Goal: Task Accomplishment & Management: Complete application form

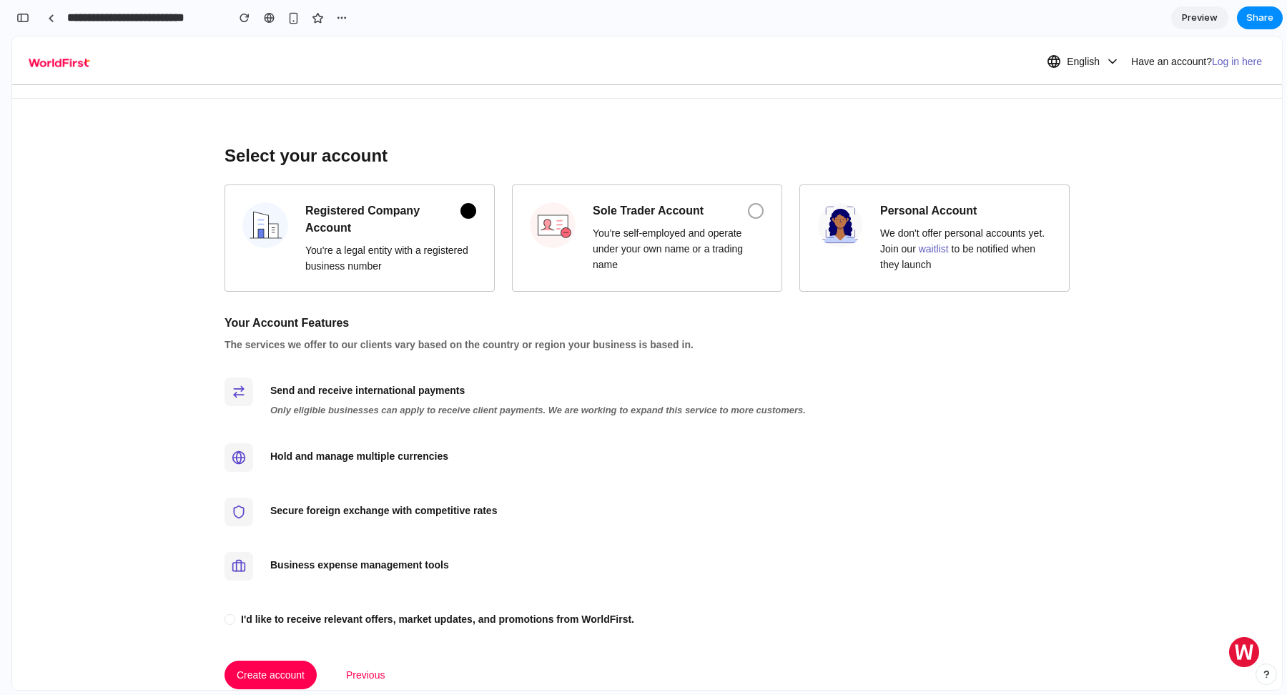
scroll to position [61, 0]
click at [487, 410] on div "Only eligible businesses can apply to receive client payments. We are working t…" at bounding box center [669, 411] width 799 height 14
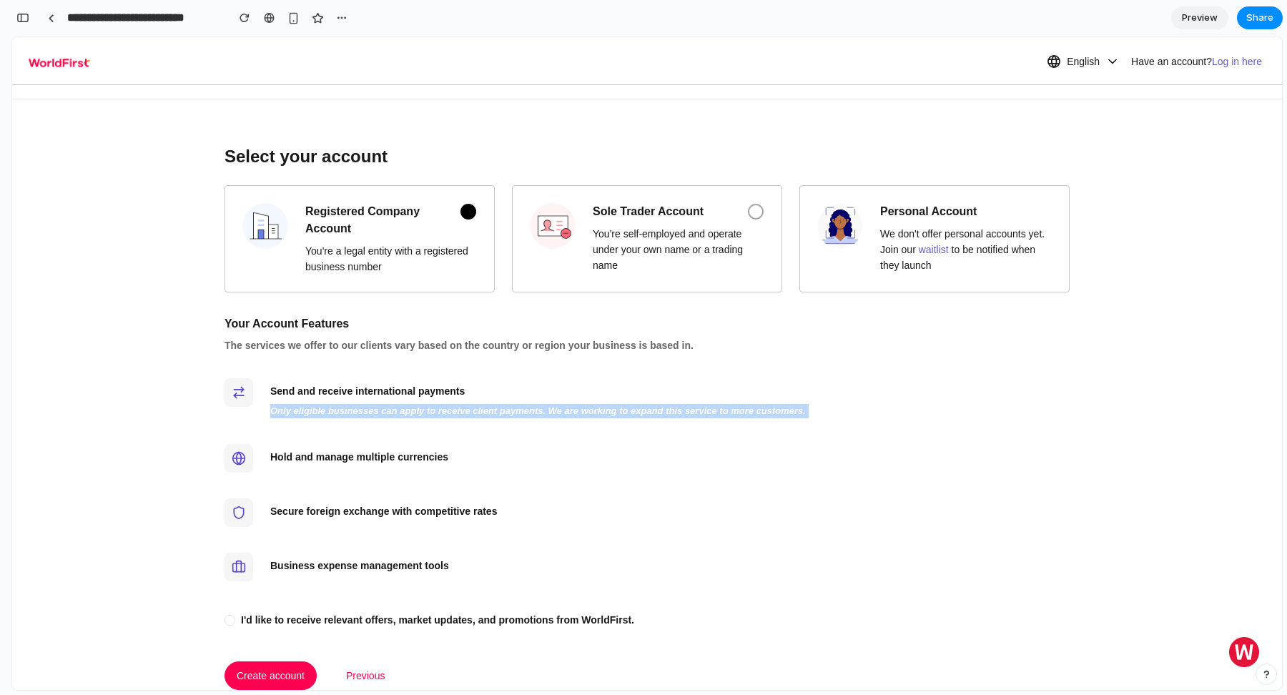
click at [660, 420] on div "Send and receive international payments Only eligible businesses can apply to r…" at bounding box center [646, 398] width 845 height 57
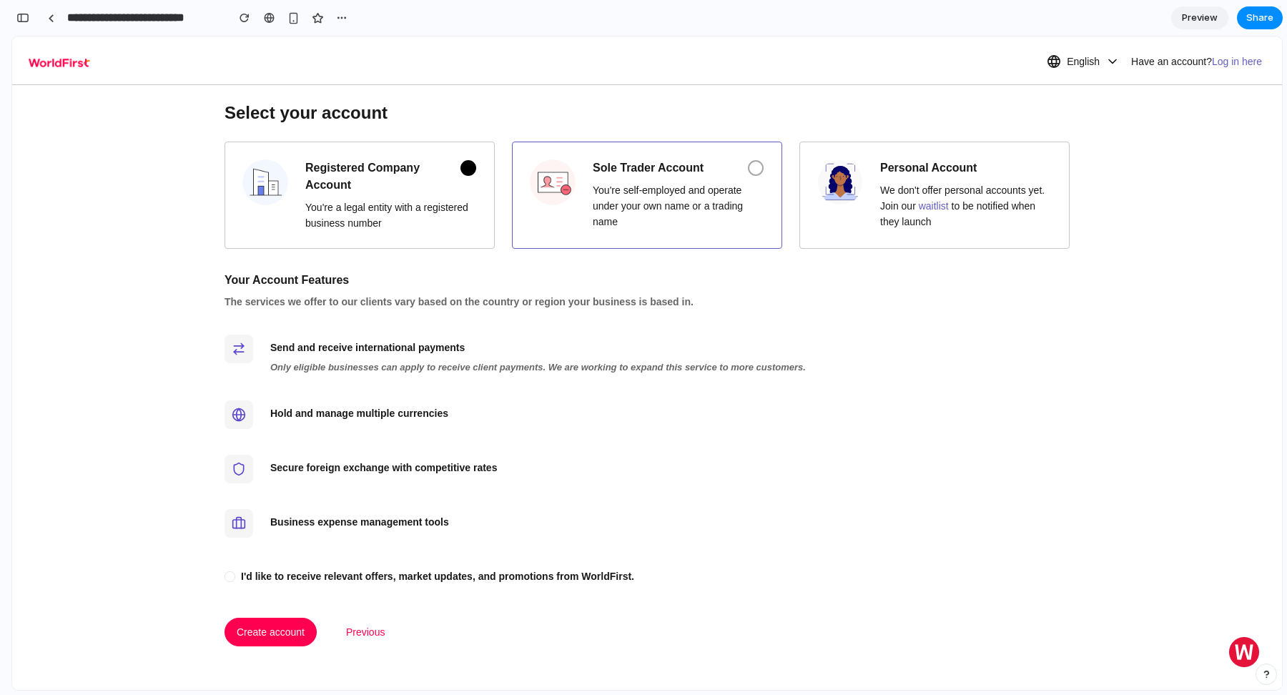
click at [676, 202] on div "You're self-employed and operate under your own name or a trading name" at bounding box center [679, 205] width 172 height 47
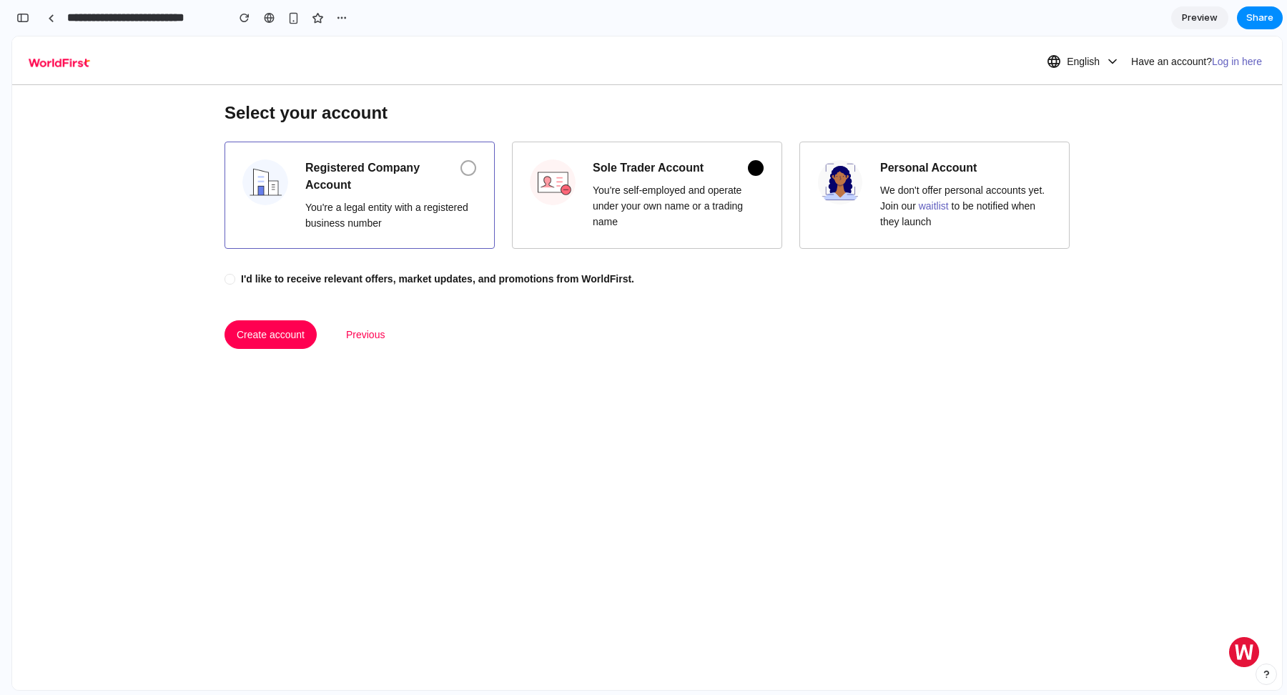
click at [431, 181] on span "Registered Company Account" at bounding box center [373, 176] width 137 height 34
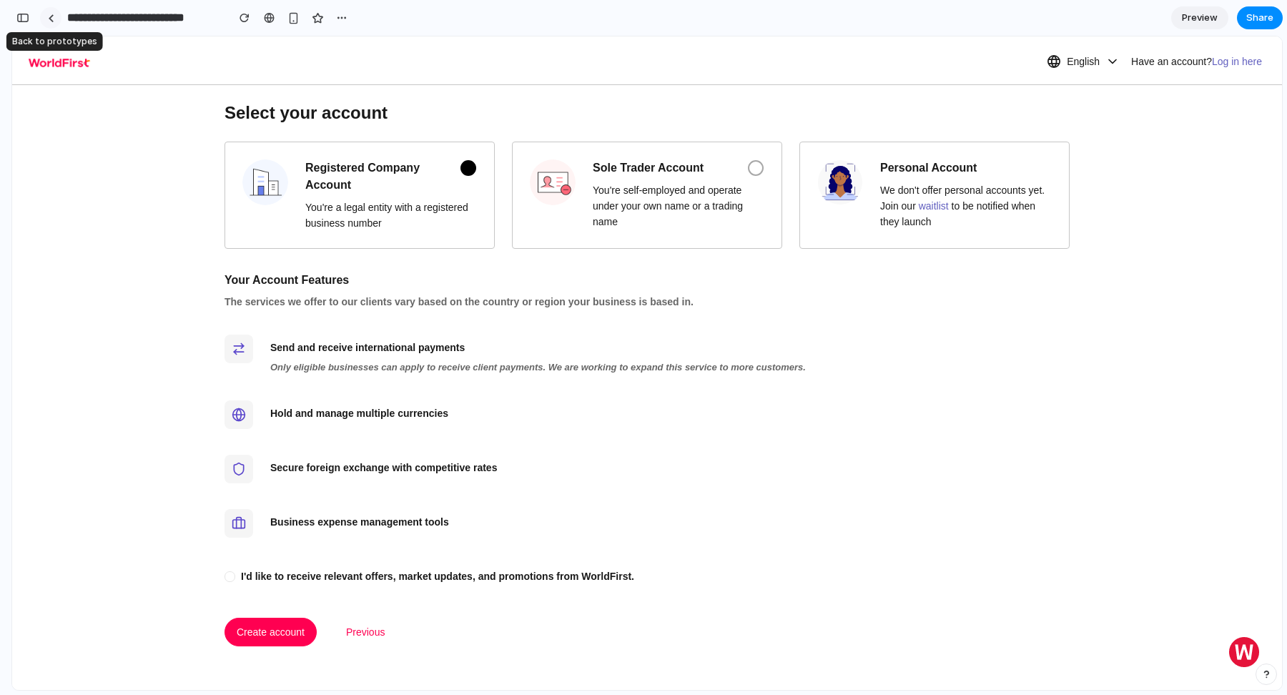
click at [56, 17] on link at bounding box center [50, 17] width 21 height 21
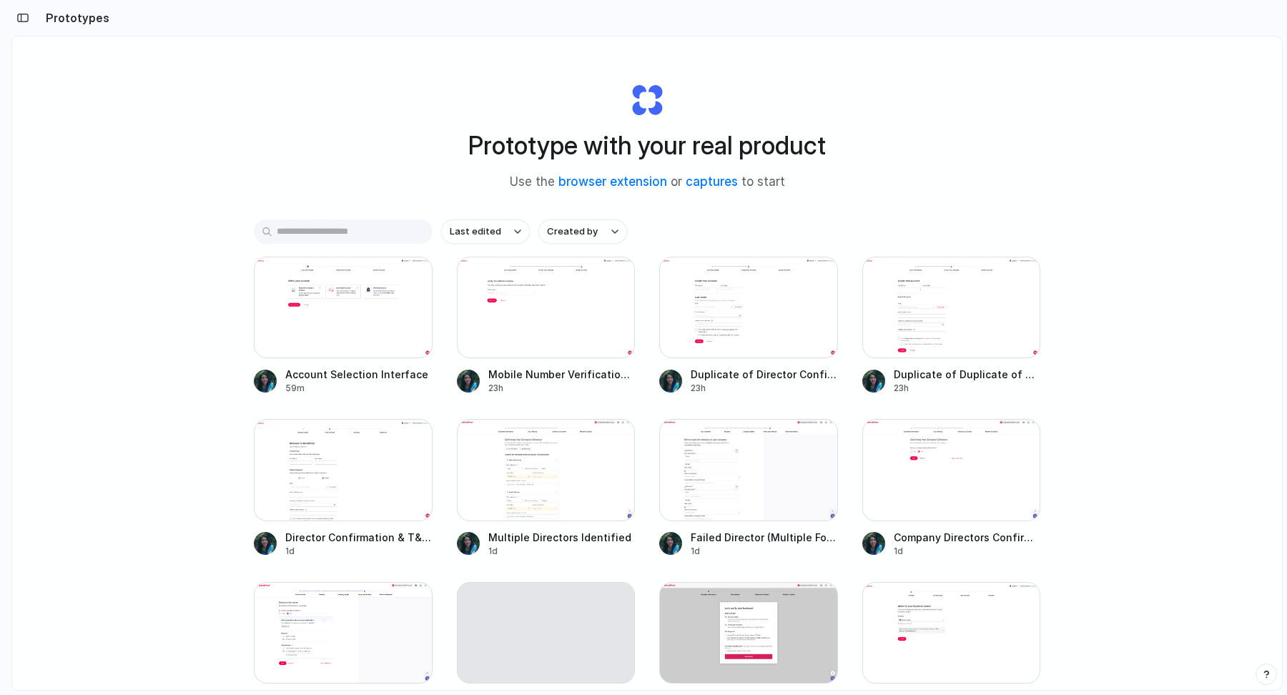
click at [343, 236] on input "text" at bounding box center [343, 231] width 179 height 24
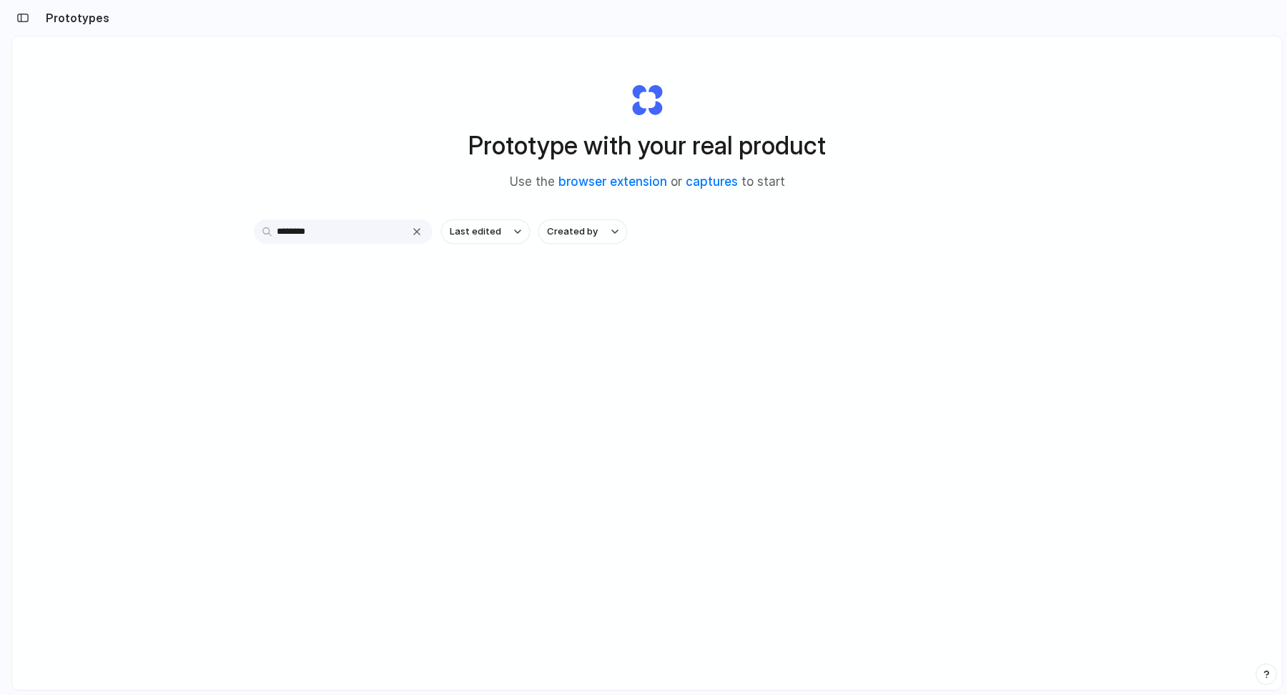
type input "********"
click at [411, 232] on div "button" at bounding box center [416, 231] width 11 height 11
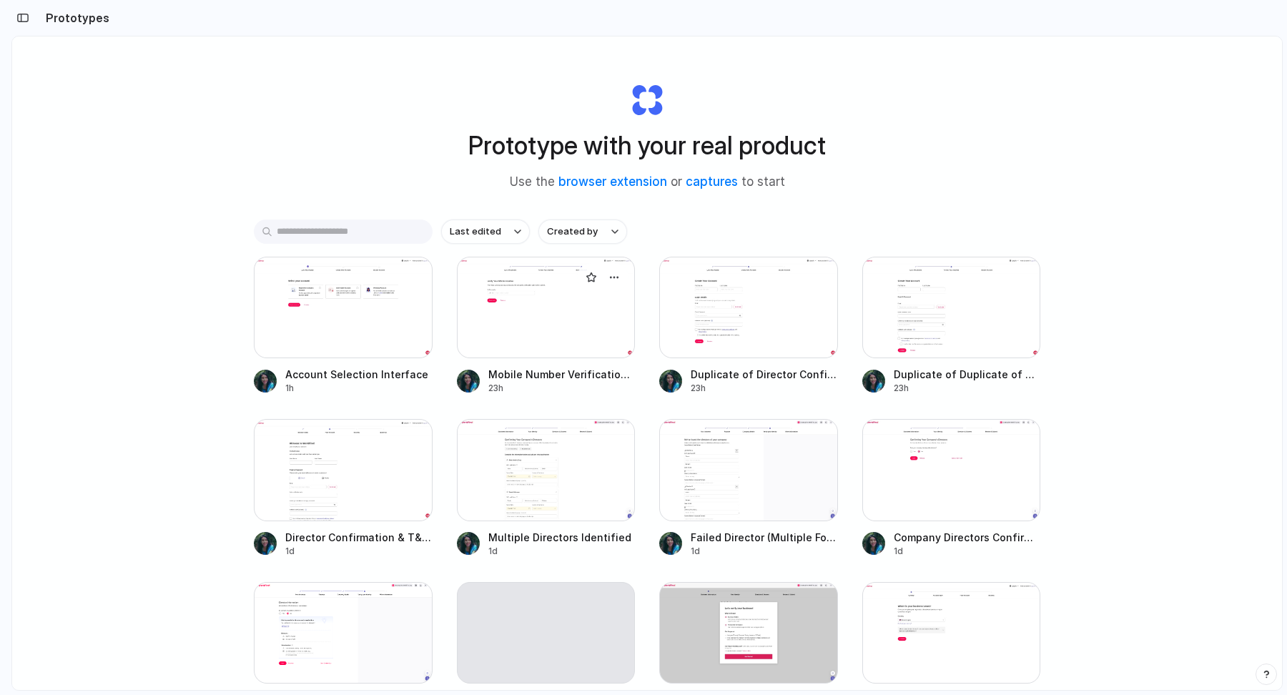
scroll to position [1102, 0]
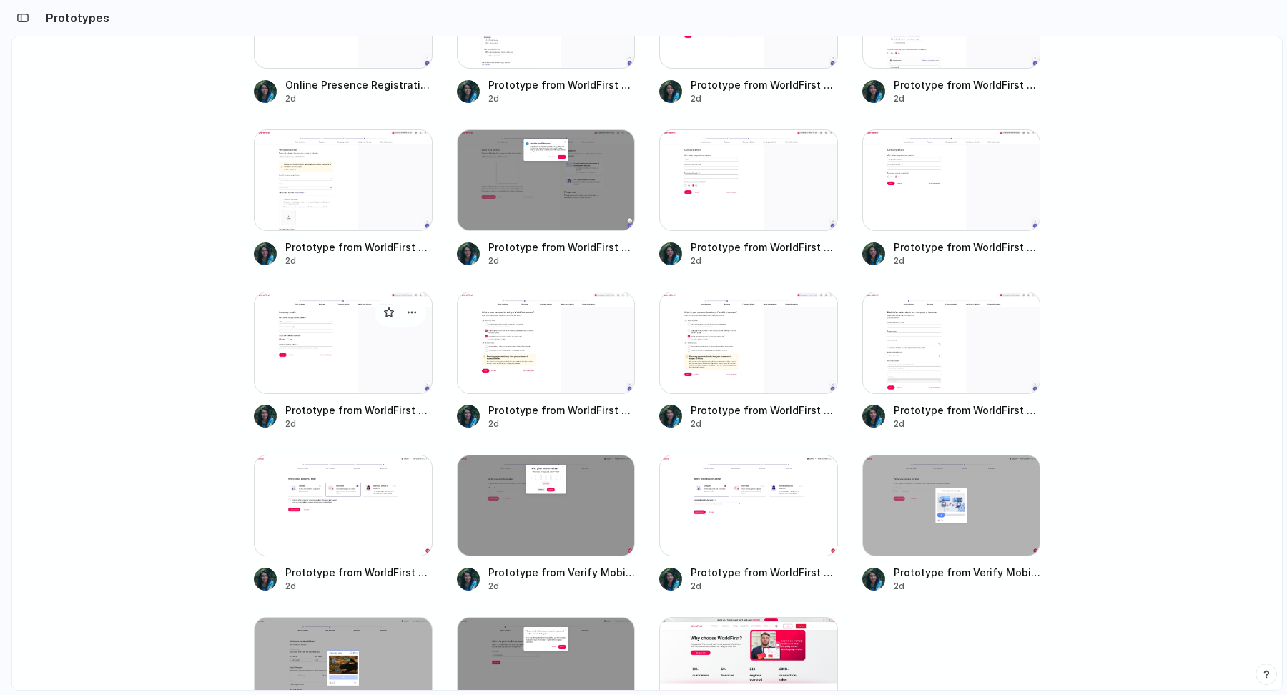
click at [352, 352] on div at bounding box center [343, 343] width 179 height 102
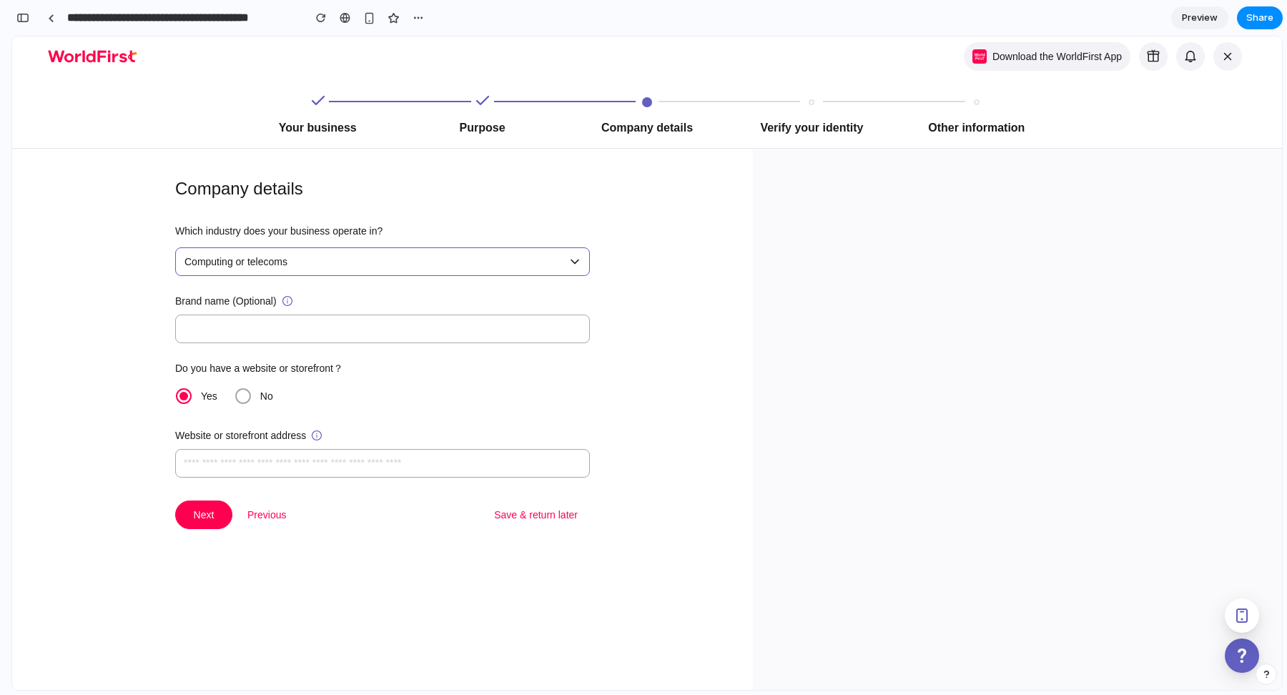
click at [277, 259] on span "Computing or telecoms" at bounding box center [377, 261] width 387 height 27
click at [254, 322] on input "text" at bounding box center [382, 329] width 415 height 29
click at [242, 392] on span at bounding box center [243, 396] width 16 height 16
click at [416, 14] on div "button" at bounding box center [417, 17] width 11 height 11
click at [456, 69] on span "Delete" at bounding box center [446, 72] width 30 height 14
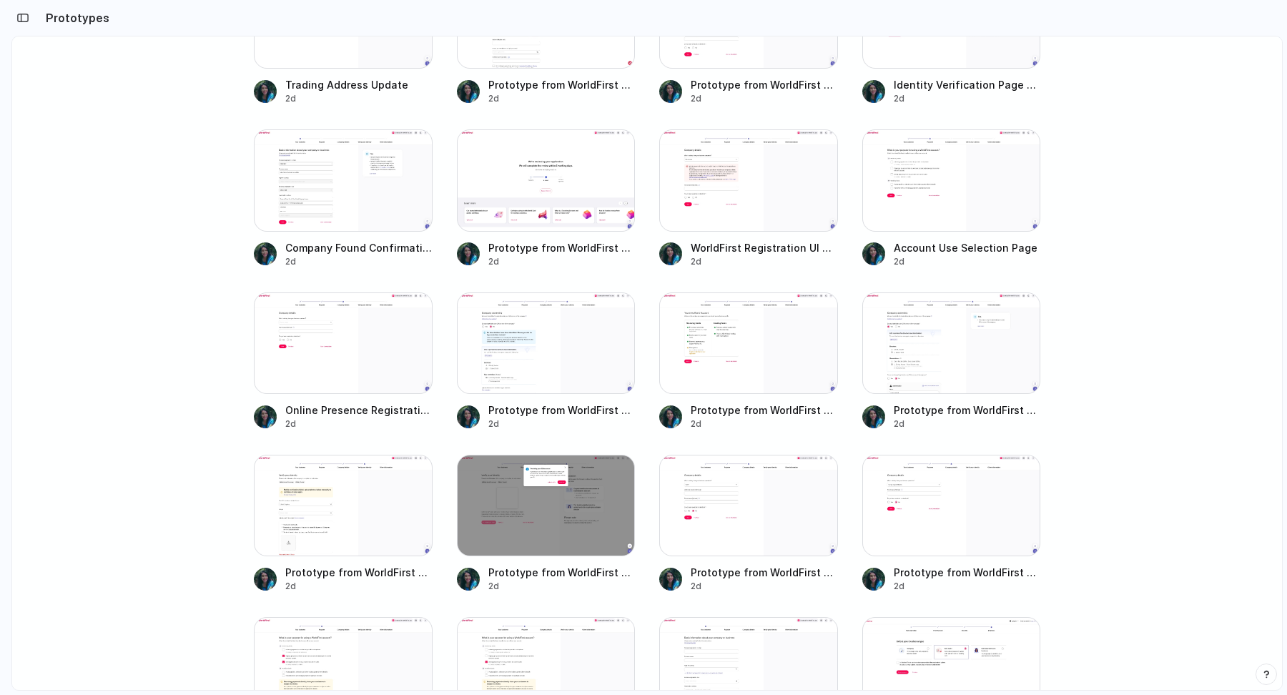
scroll to position [790, 0]
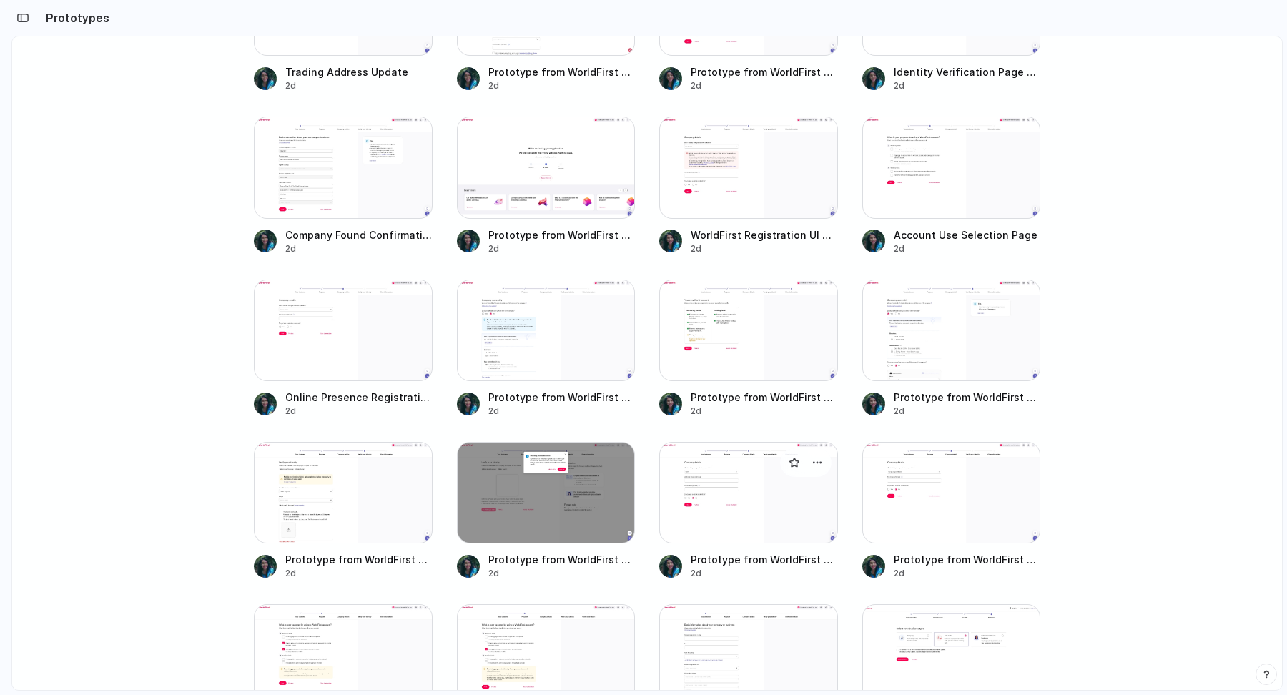
click at [740, 495] on div at bounding box center [748, 493] width 179 height 102
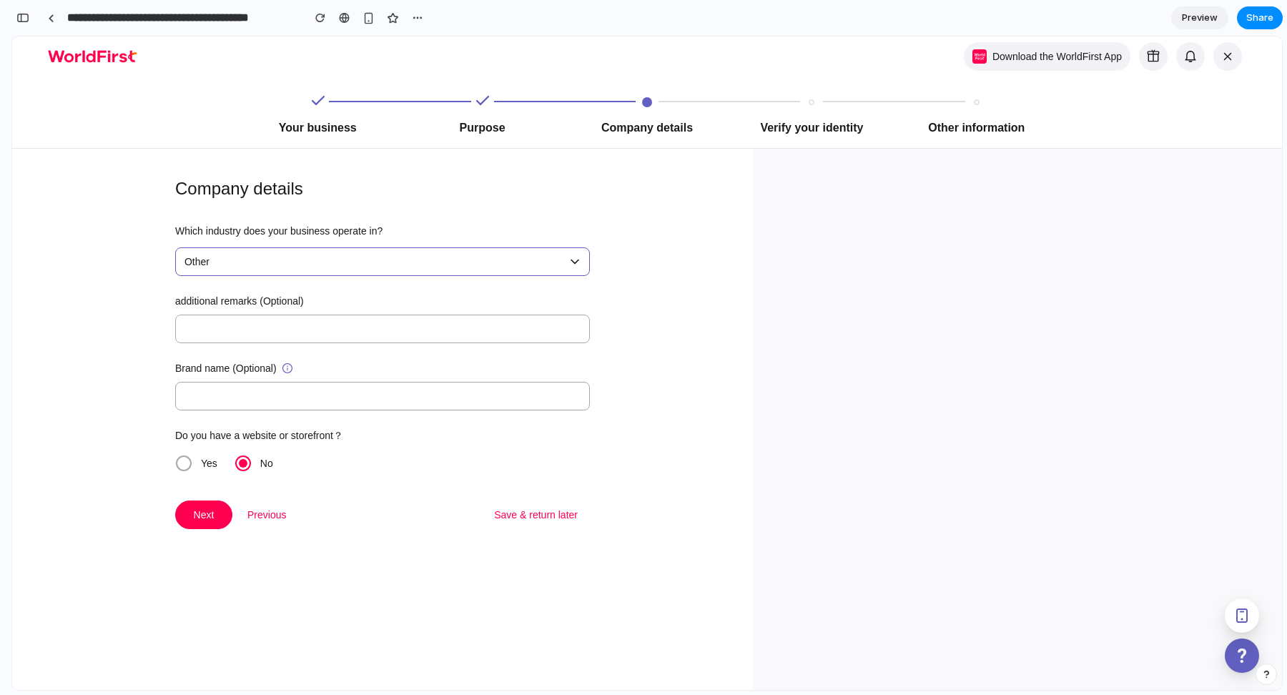
click at [484, 256] on span "Other" at bounding box center [377, 261] width 387 height 27
click at [392, 336] on input "text" at bounding box center [382, 329] width 415 height 29
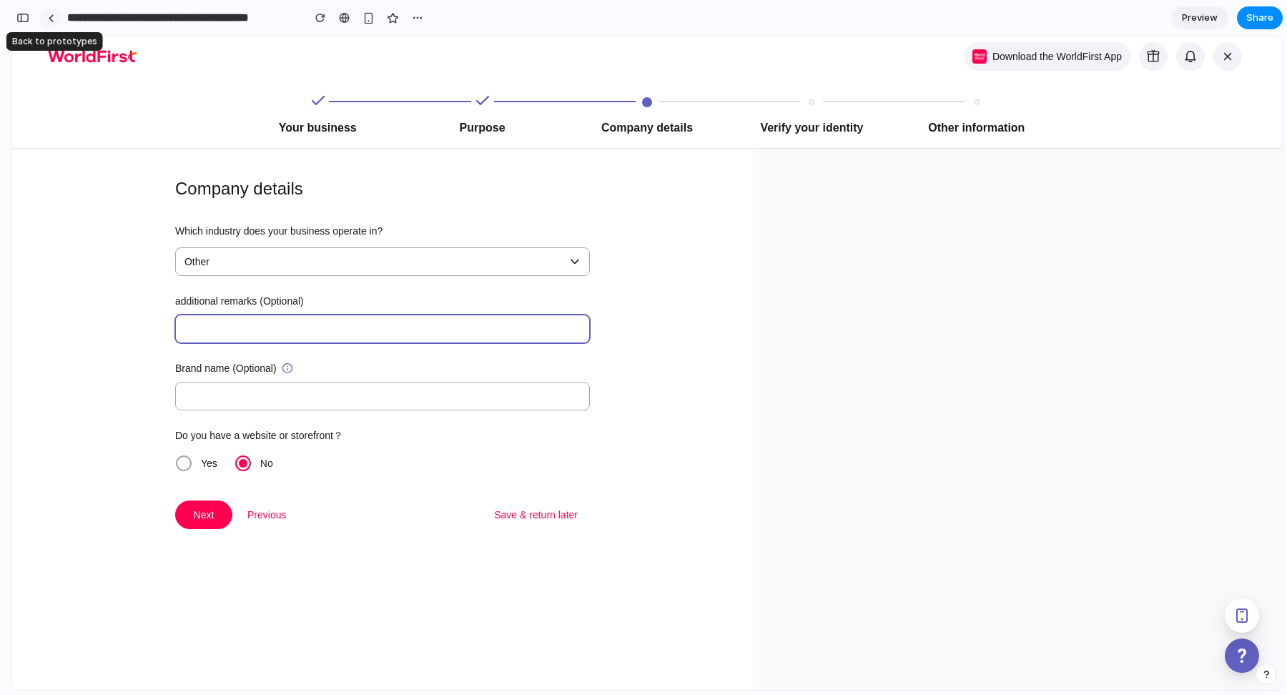
click at [54, 21] on link at bounding box center [50, 17] width 21 height 21
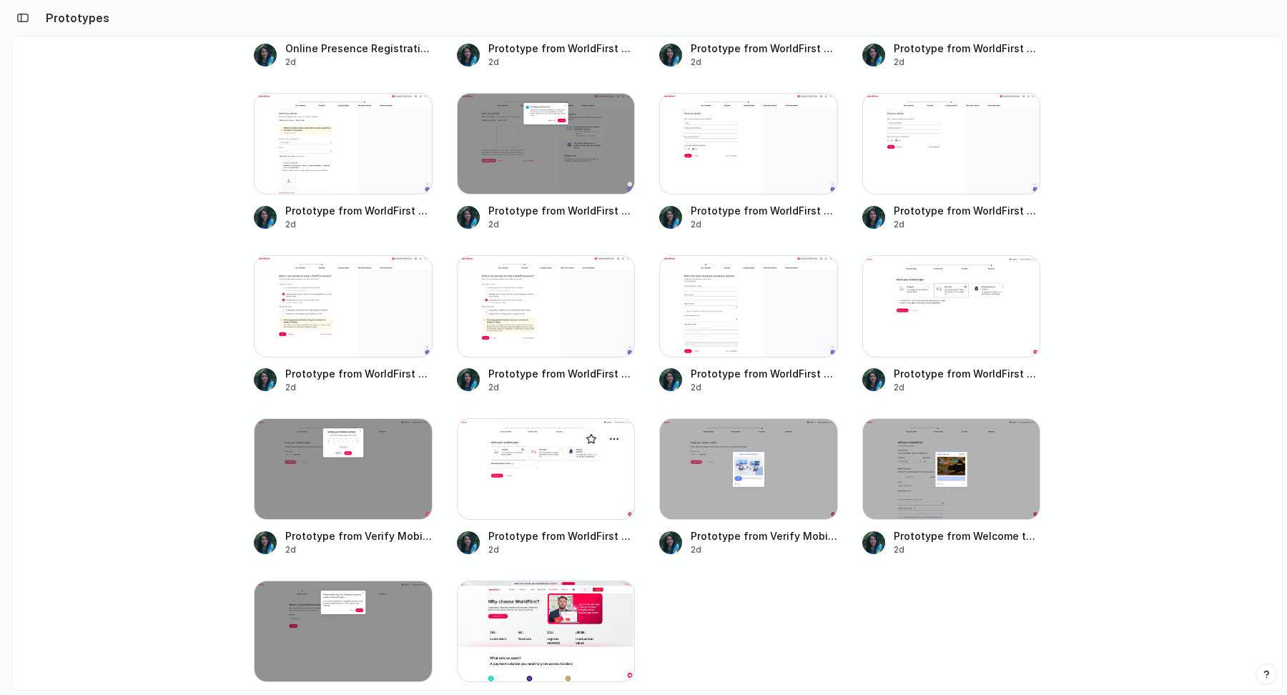
scroll to position [1001, 0]
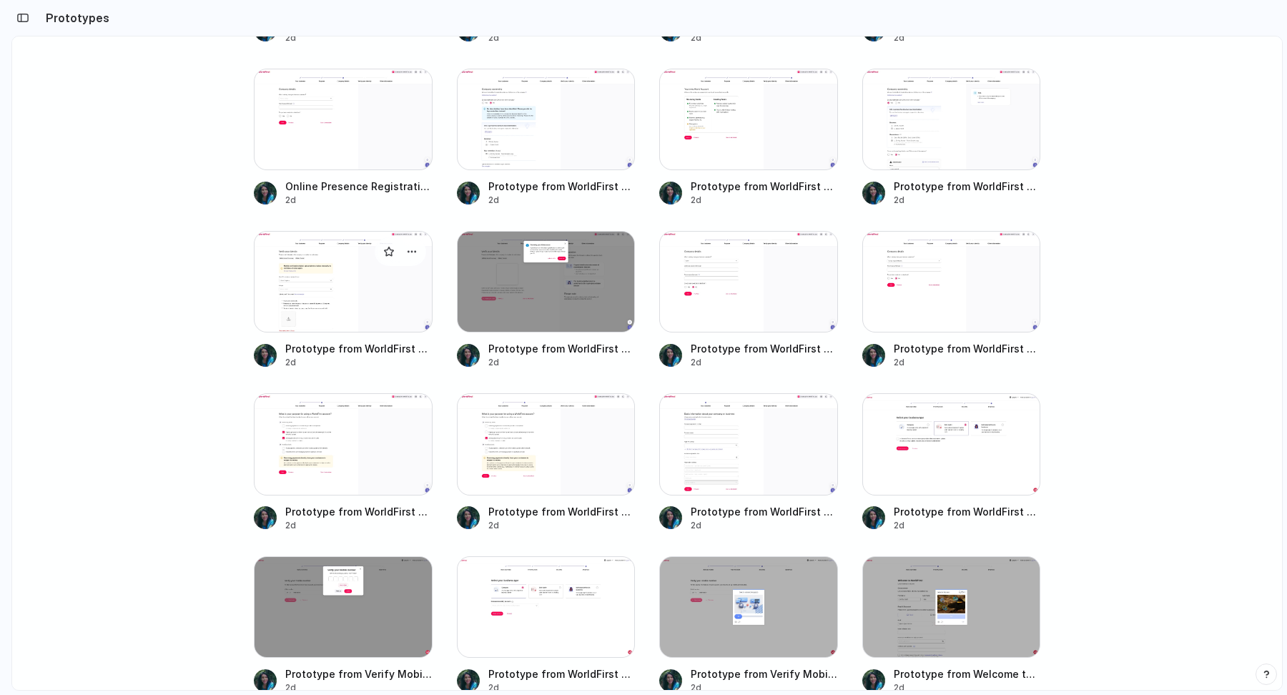
click at [361, 299] on div at bounding box center [343, 282] width 179 height 102
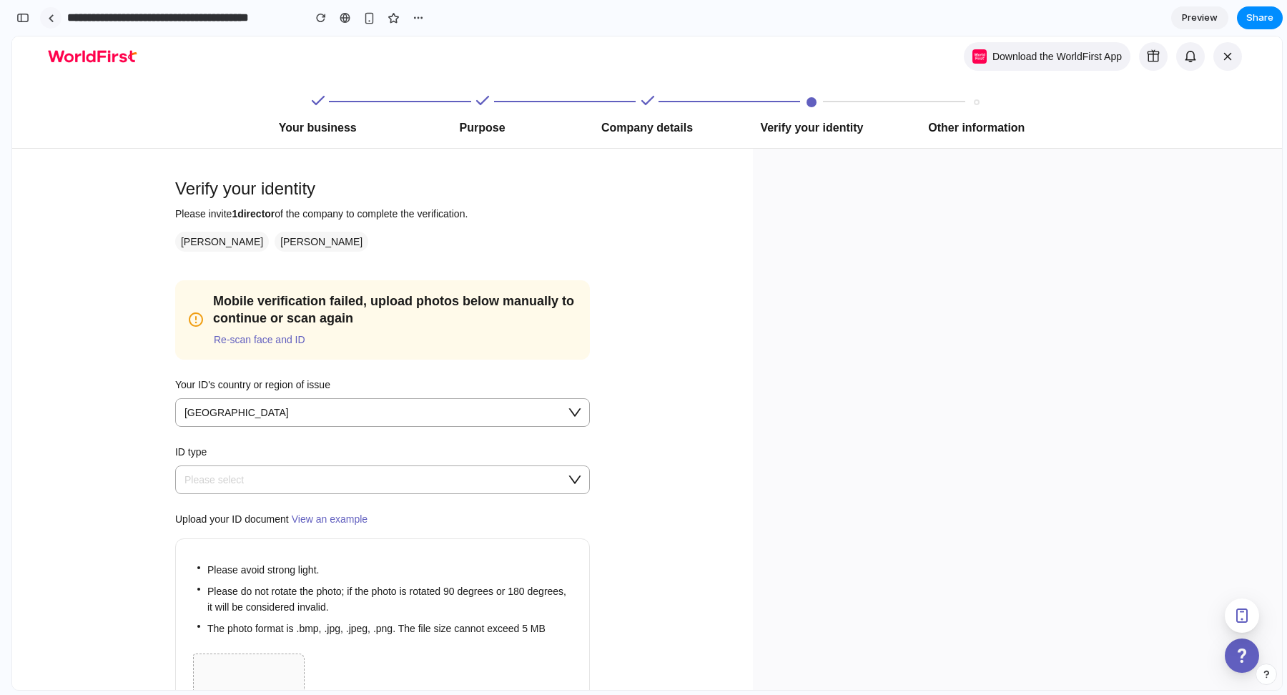
click at [49, 15] on div at bounding box center [51, 18] width 6 height 8
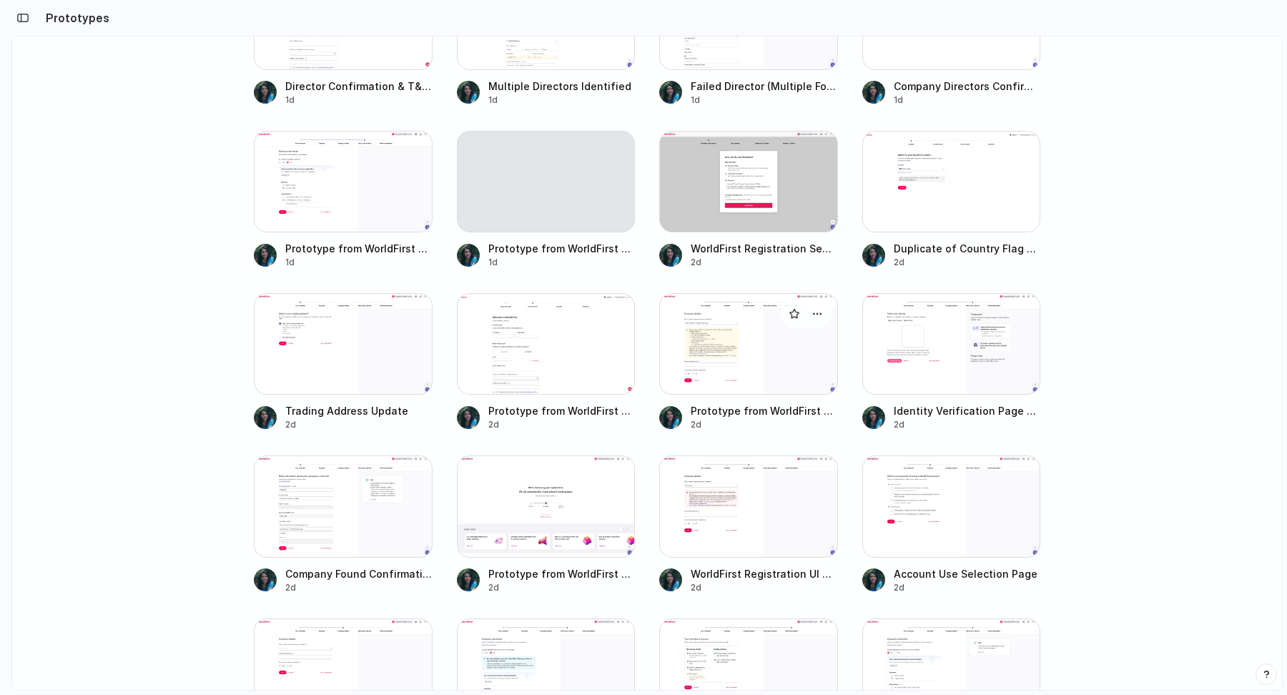
scroll to position [605, 0]
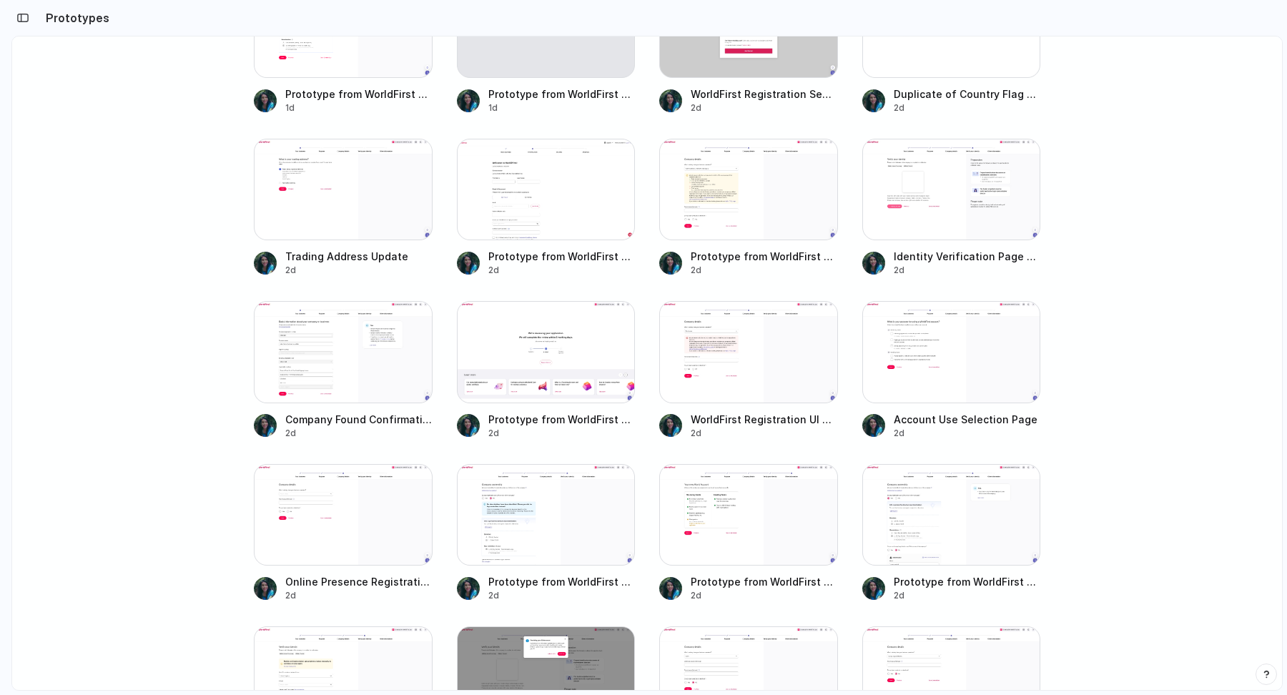
click at [192, 331] on main "Prototype with your real product Use the browser extension or captures to start…" at bounding box center [646, 363] width 1271 height 655
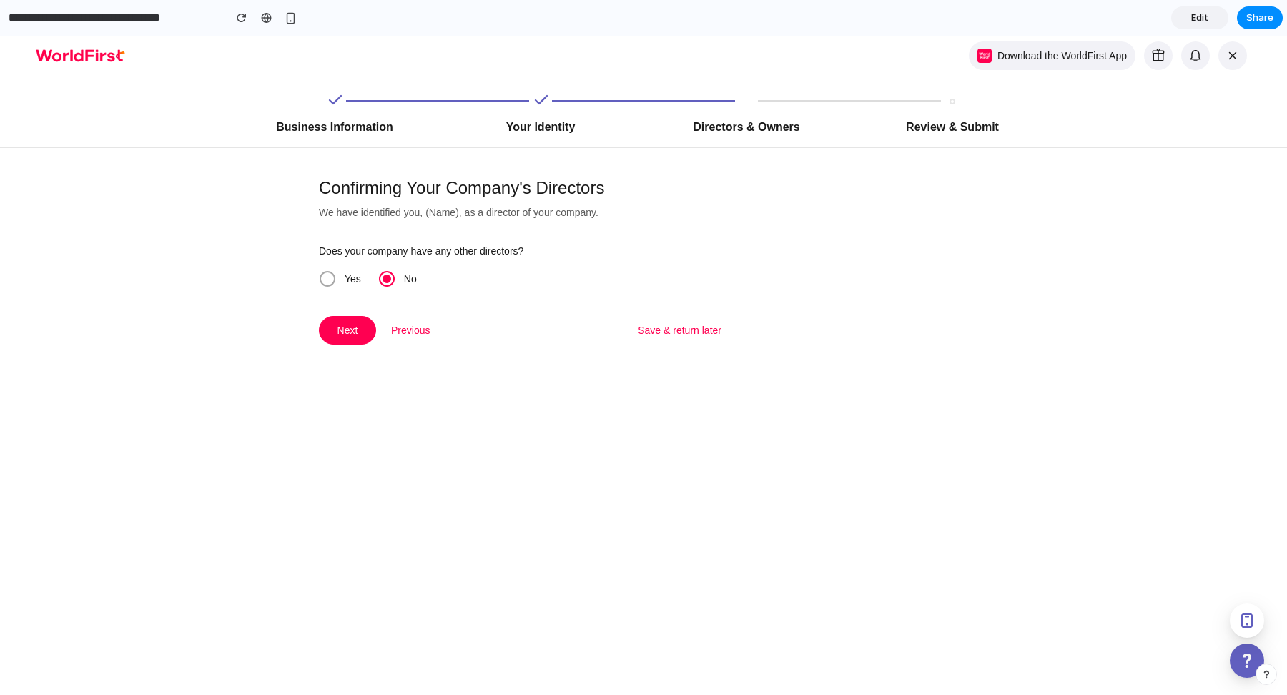
click at [333, 272] on span at bounding box center [327, 278] width 17 height 17
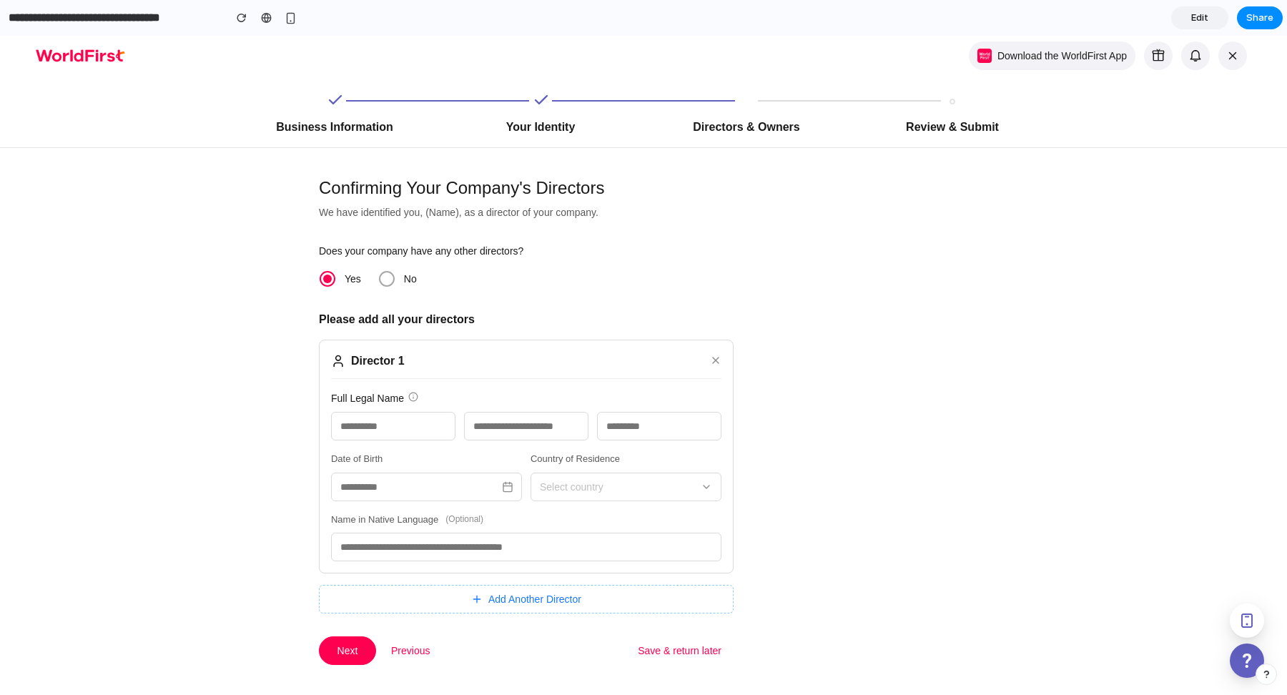
click at [379, 280] on span at bounding box center [387, 279] width 16 height 16
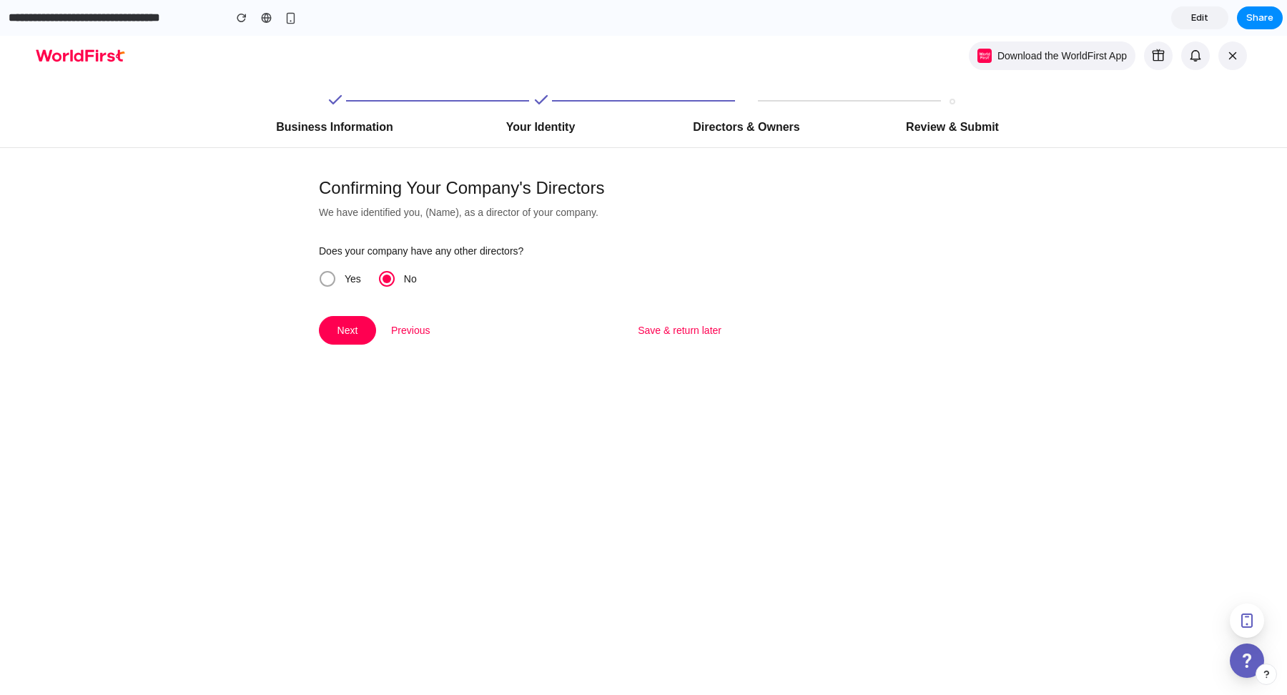
click at [328, 279] on span at bounding box center [328, 279] width 16 height 16
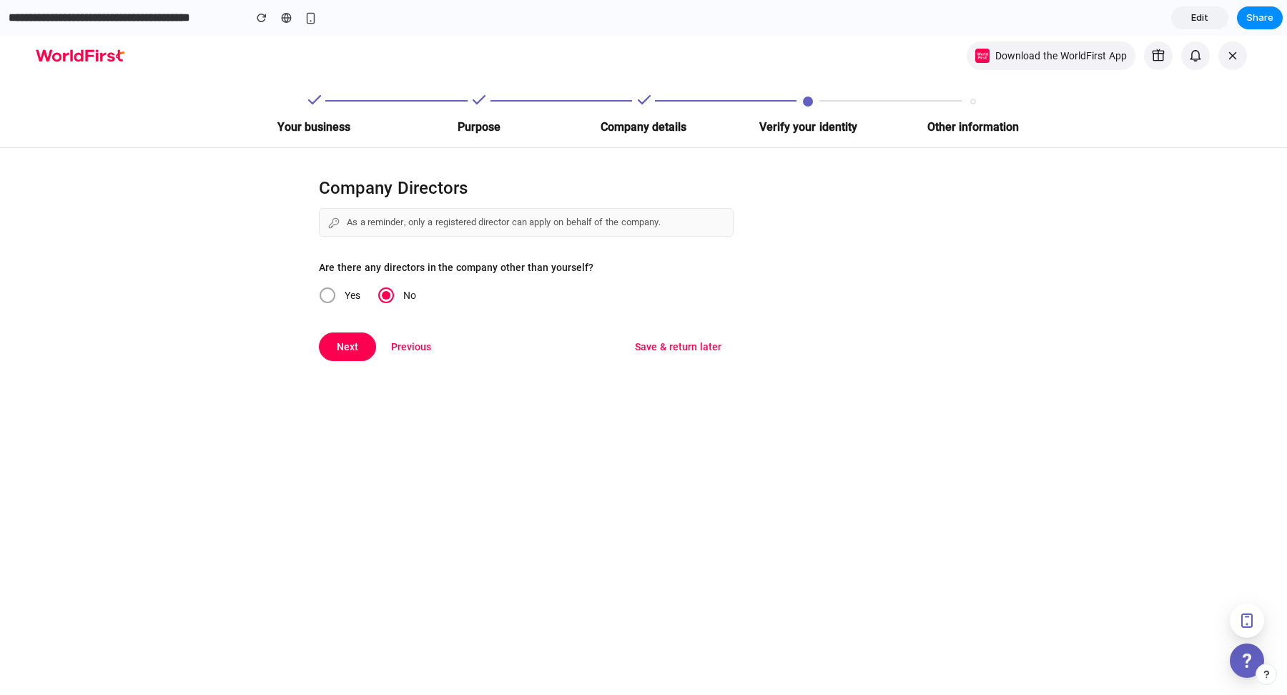
click at [334, 296] on span at bounding box center [328, 295] width 16 height 16
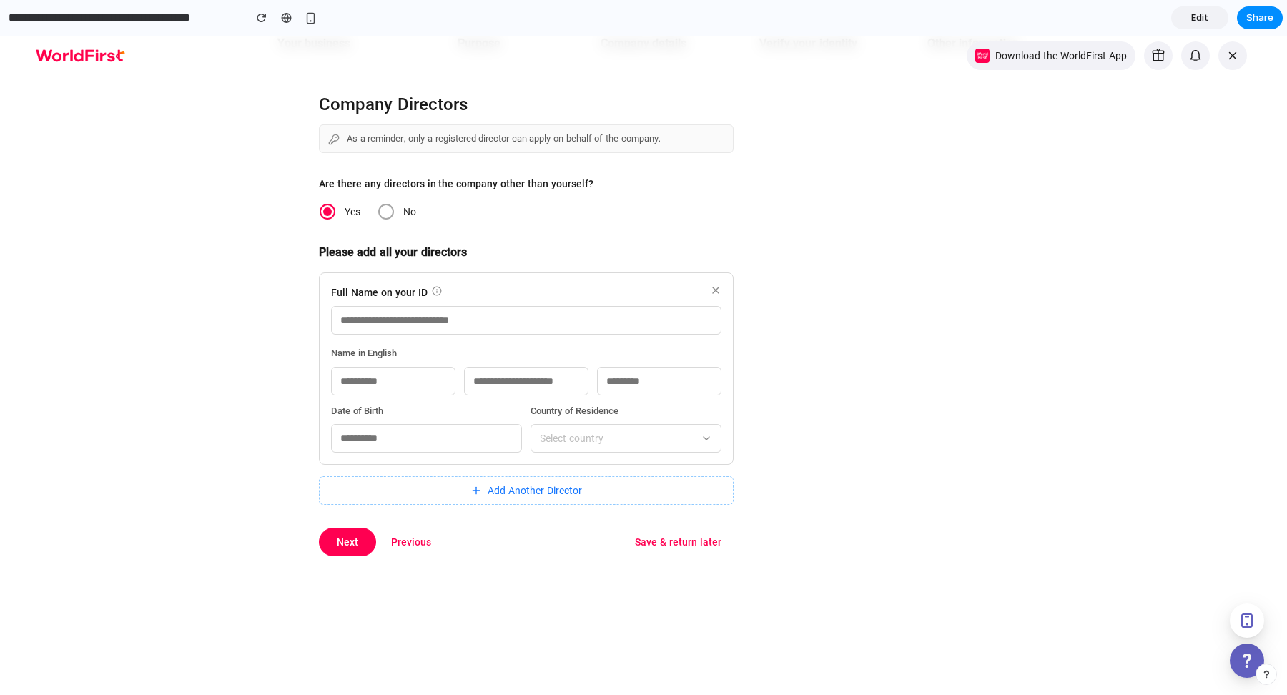
scroll to position [116, 0]
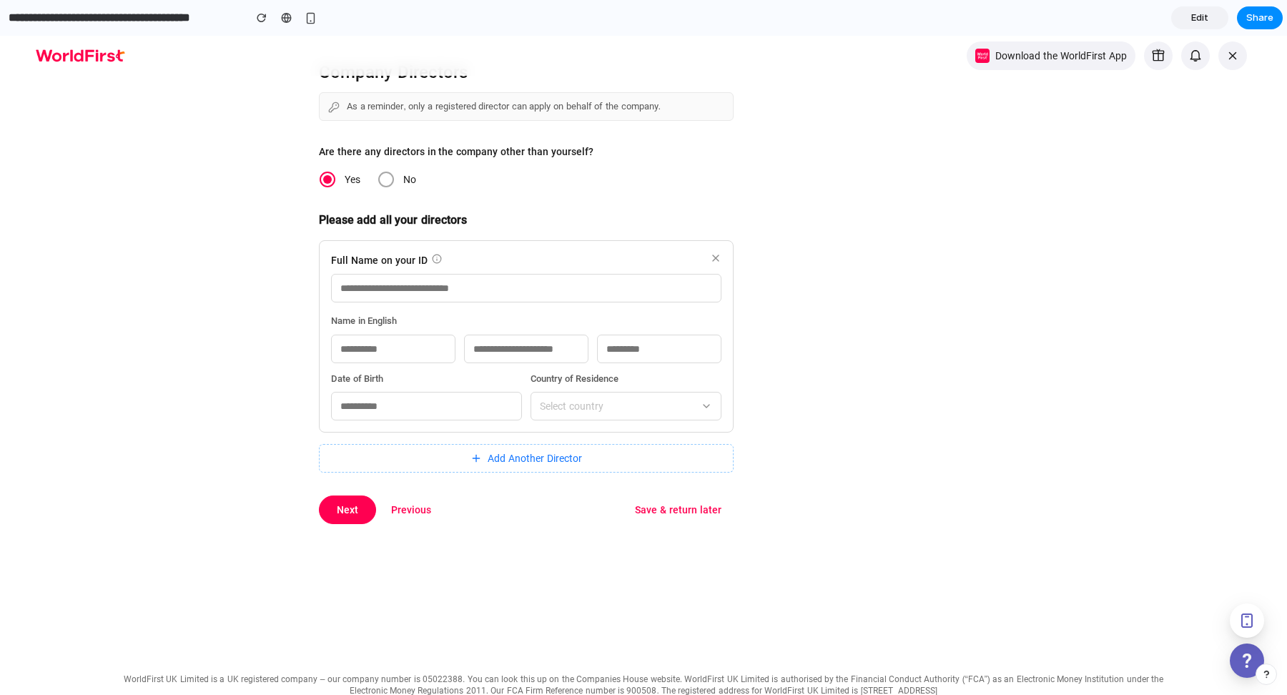
click at [1198, 13] on span "Edit" at bounding box center [1199, 18] width 17 height 14
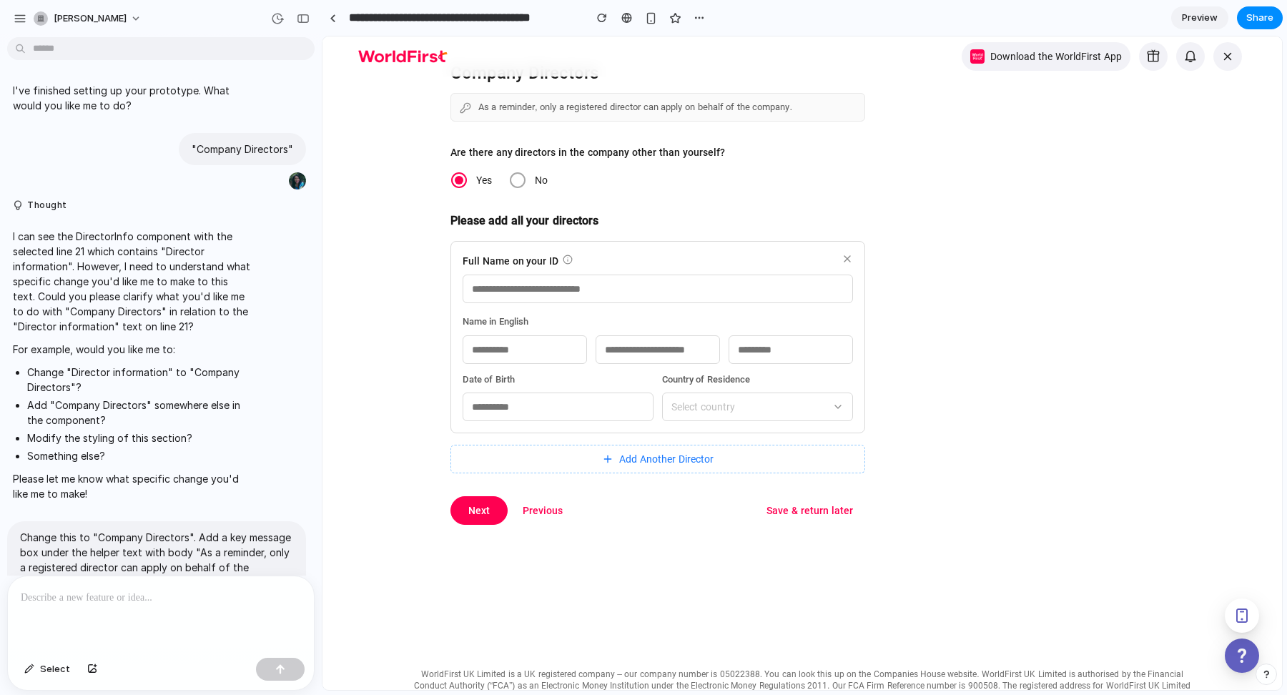
scroll to position [1742, 0]
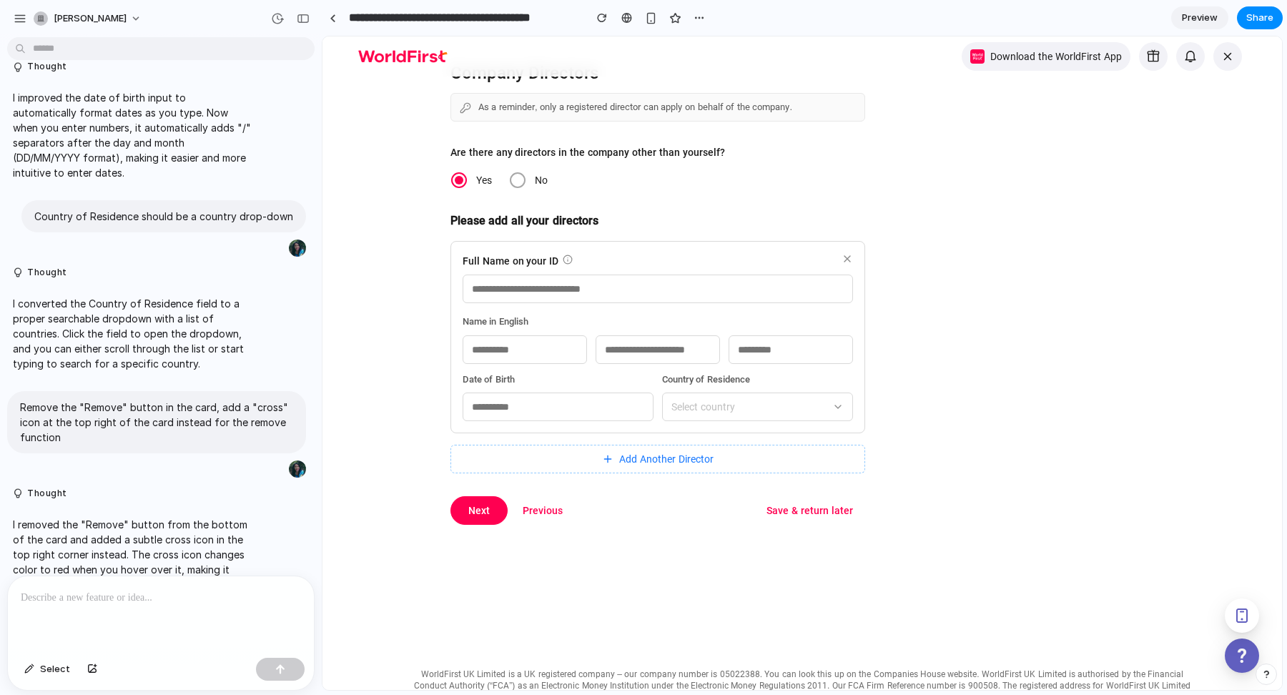
click at [118, 619] on div at bounding box center [161, 614] width 306 height 76
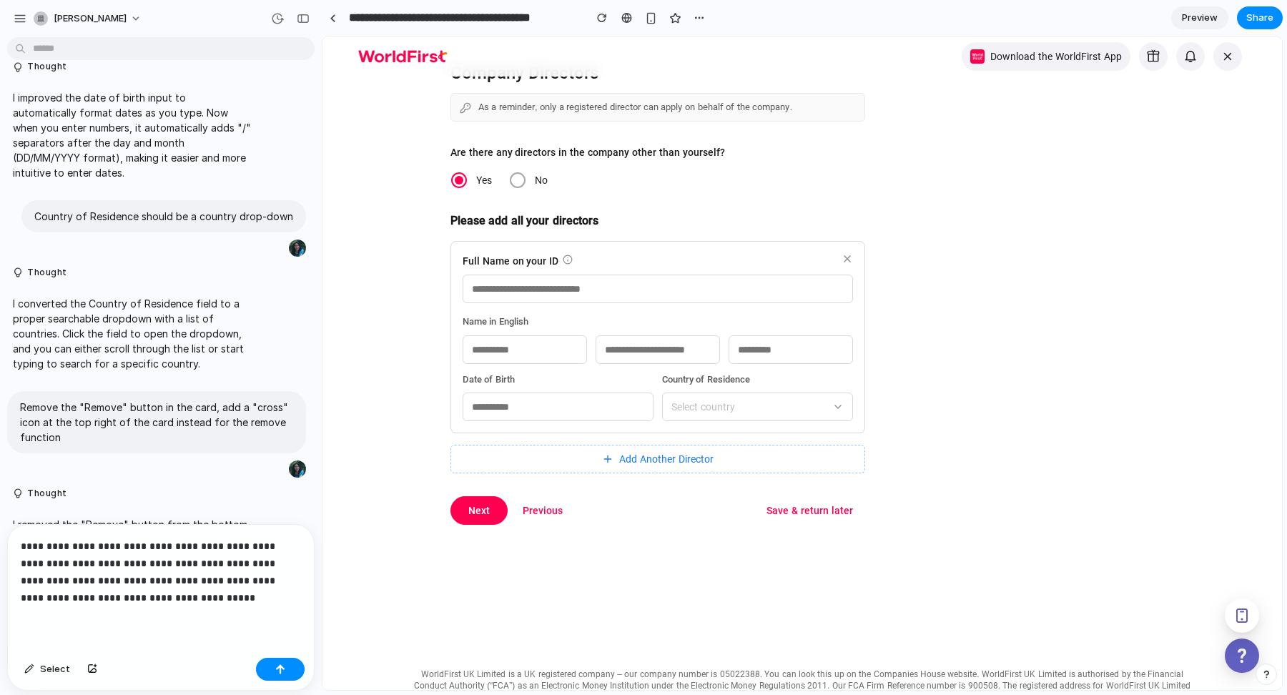
scroll to position [1793, 0]
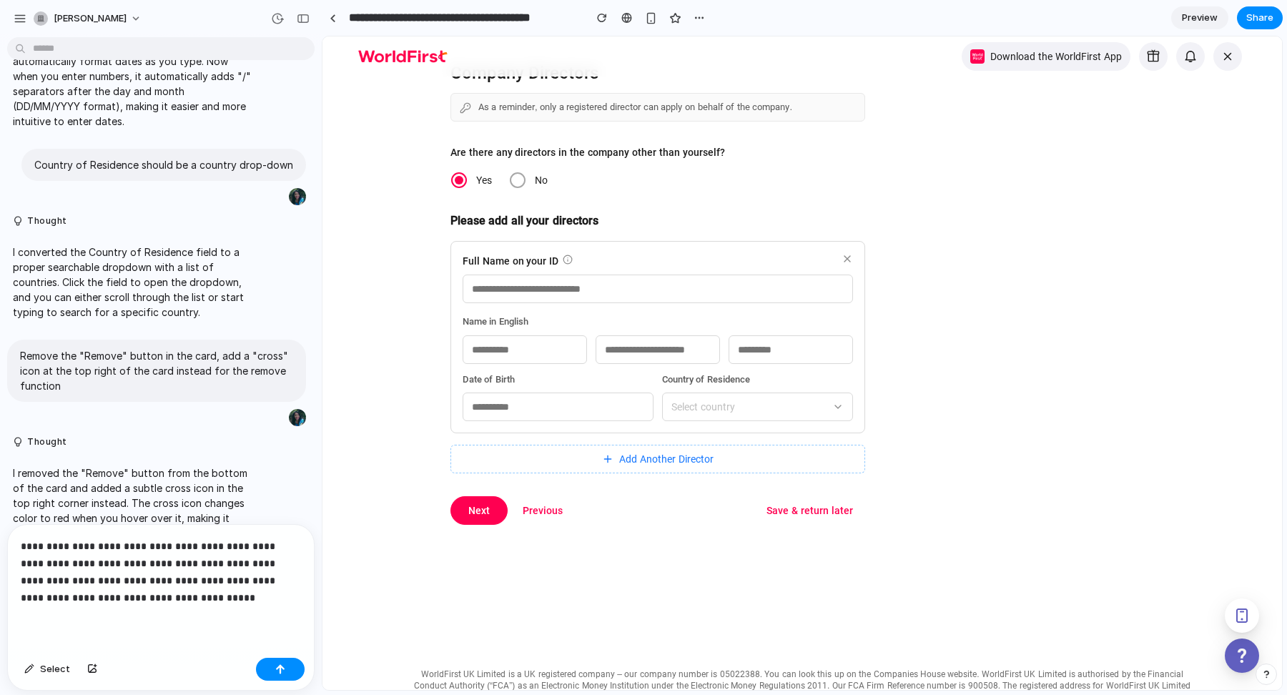
click at [137, 549] on p "**********" at bounding box center [161, 572] width 280 height 69
click at [248, 595] on p "**********" at bounding box center [161, 572] width 280 height 69
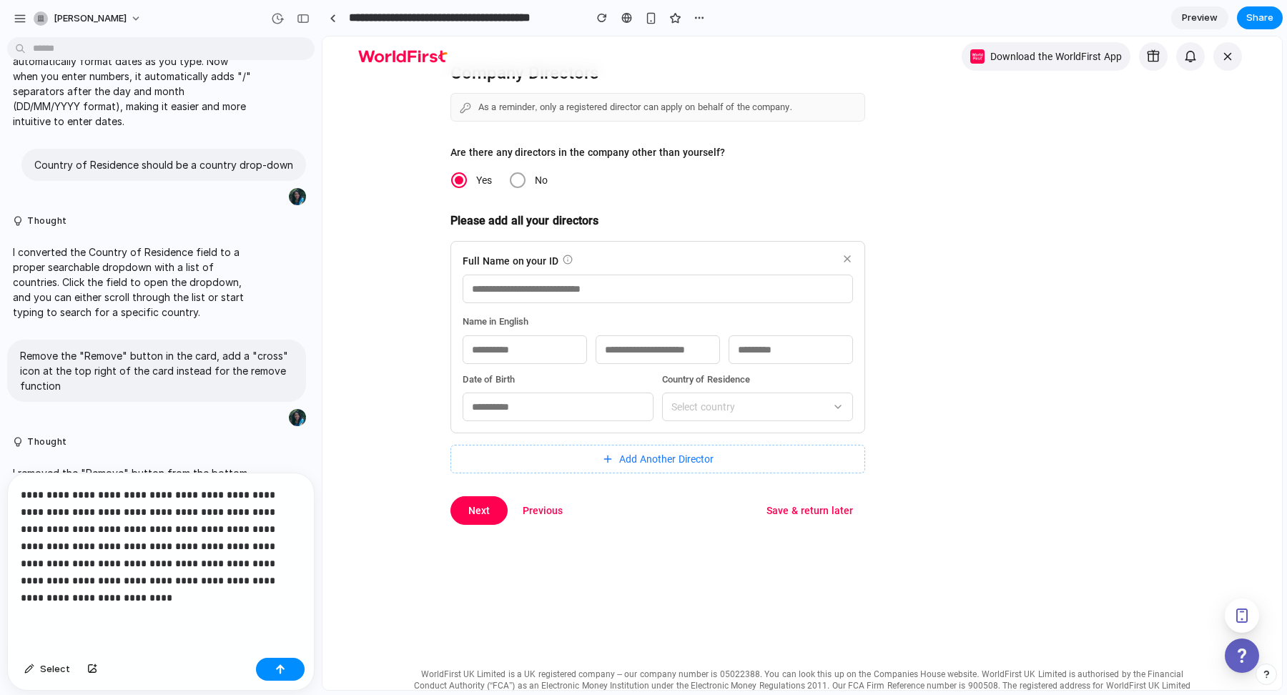
scroll to position [1845, 0]
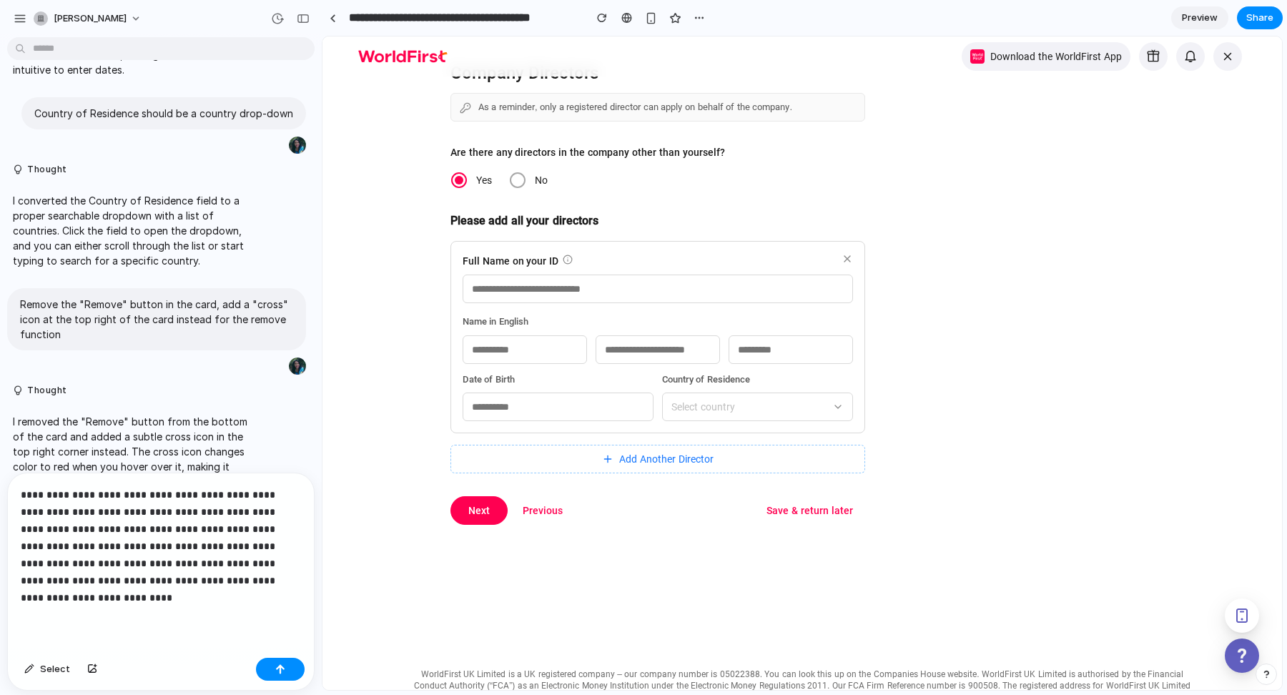
click at [238, 546] on p "**********" at bounding box center [161, 546] width 280 height 120
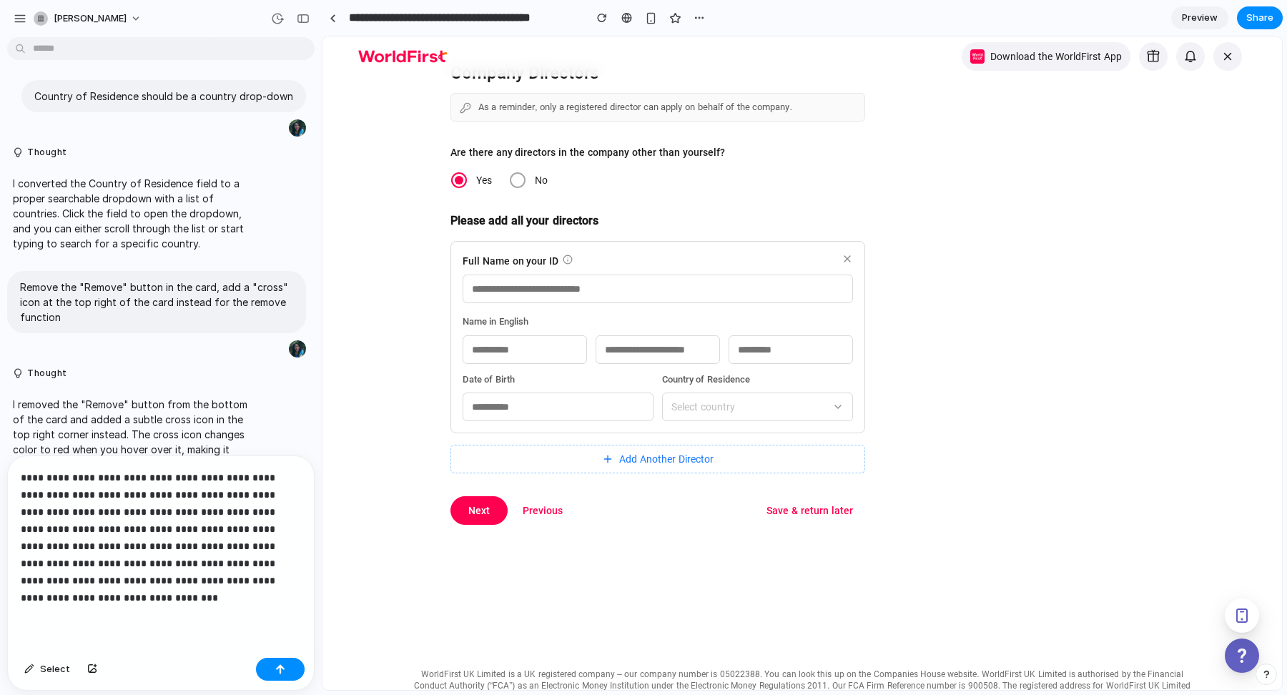
click at [124, 543] on p "**********" at bounding box center [161, 537] width 280 height 137
click at [267, 545] on p "**********" at bounding box center [161, 537] width 280 height 137
click at [269, 546] on p "**********" at bounding box center [161, 537] width 280 height 137
click at [209, 571] on p "**********" at bounding box center [161, 537] width 280 height 137
click at [173, 589] on p "**********" at bounding box center [161, 537] width 280 height 137
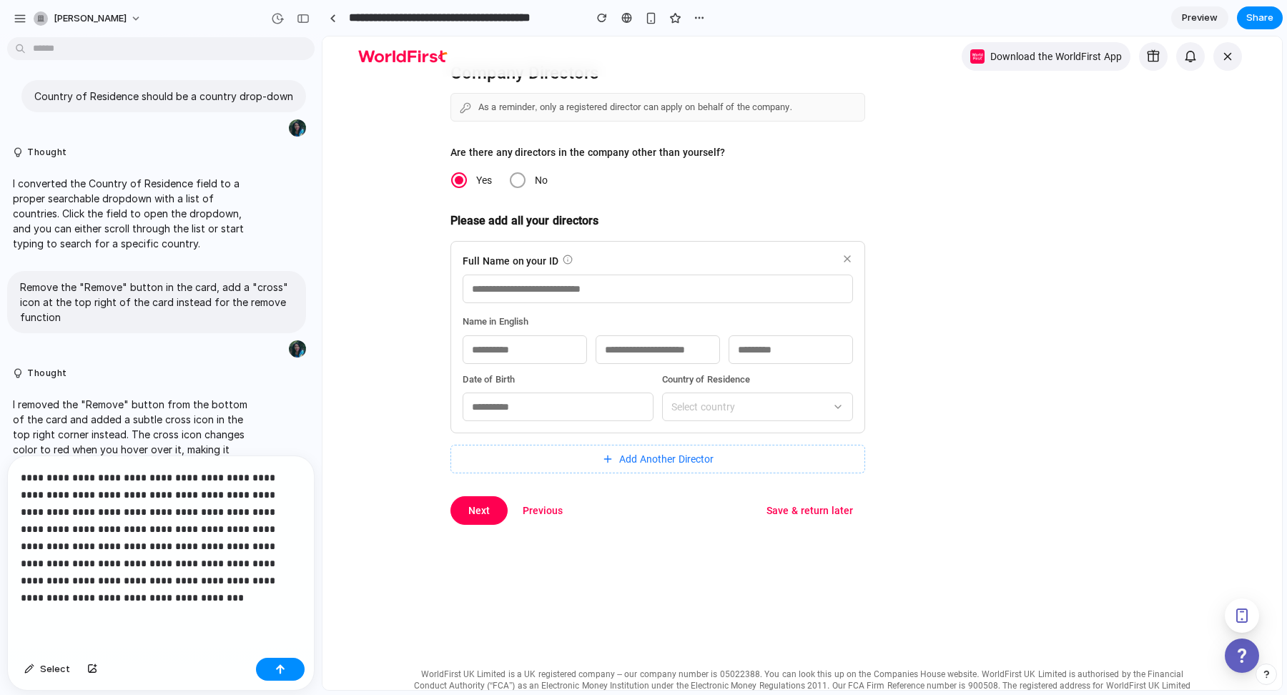
click at [271, 543] on p "**********" at bounding box center [161, 537] width 280 height 137
click at [282, 672] on div "button" at bounding box center [280, 669] width 10 height 10
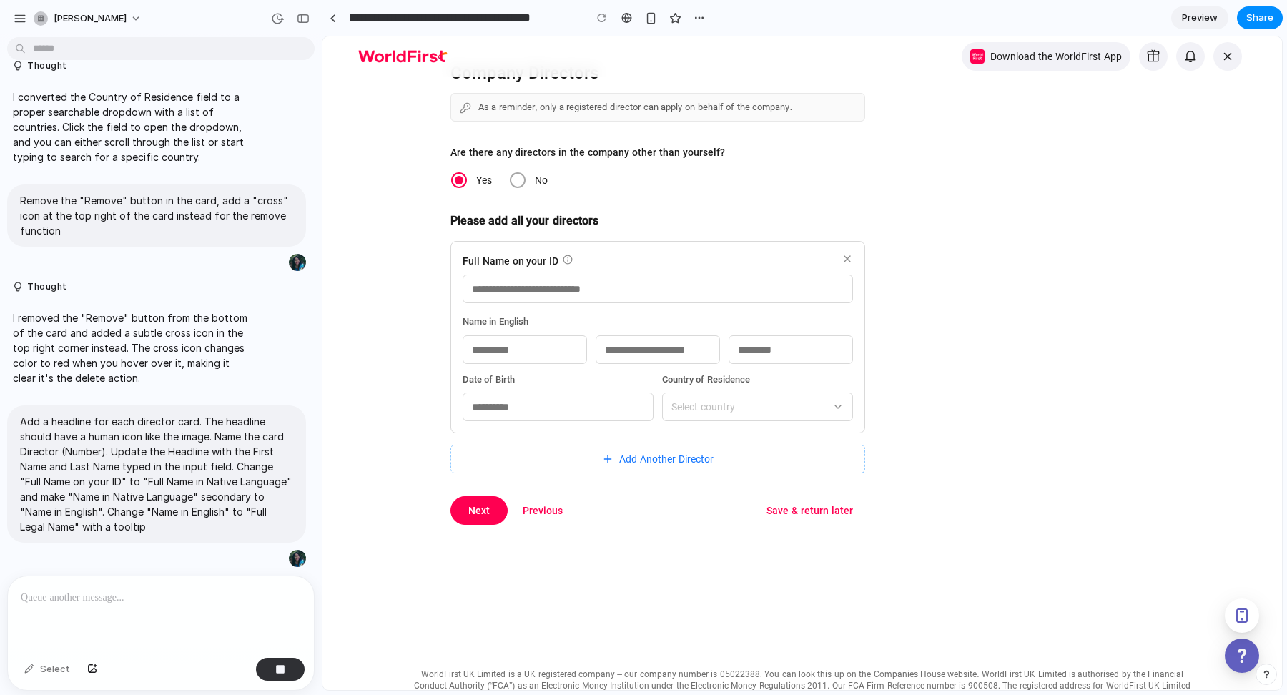
scroll to position [0, 0]
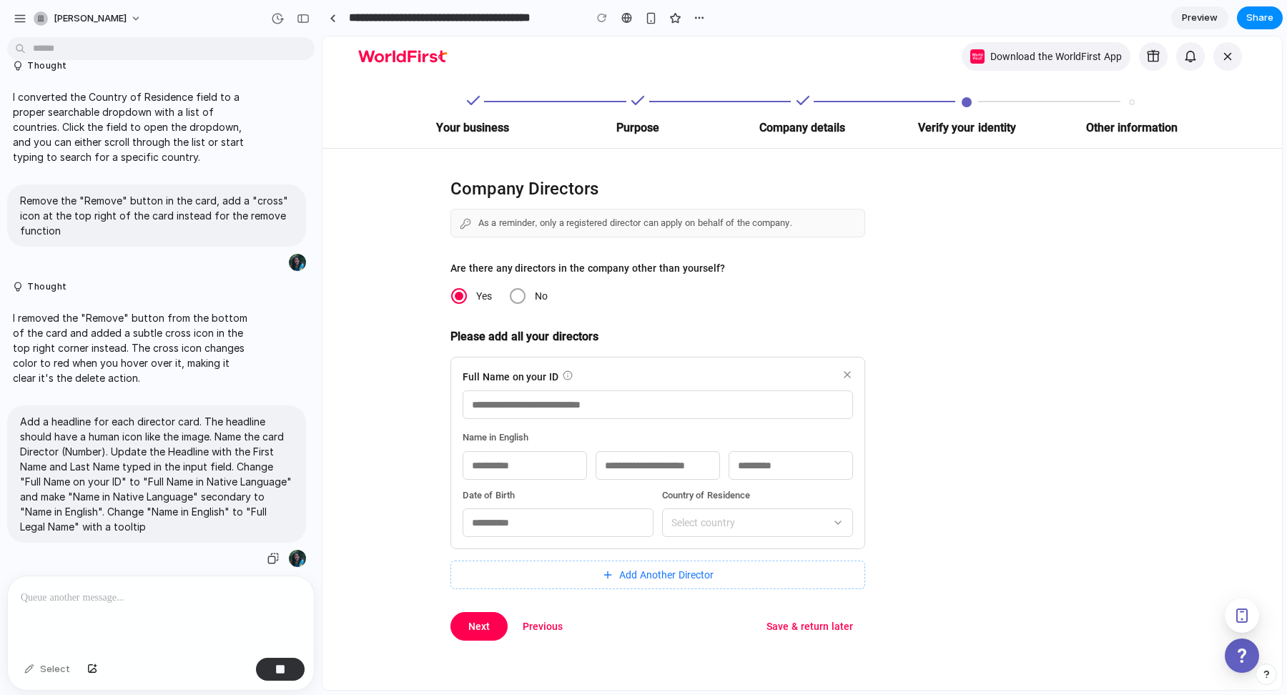
click at [192, 440] on p "Add a headline for each director card. The headline should have a human icon li…" at bounding box center [156, 474] width 273 height 120
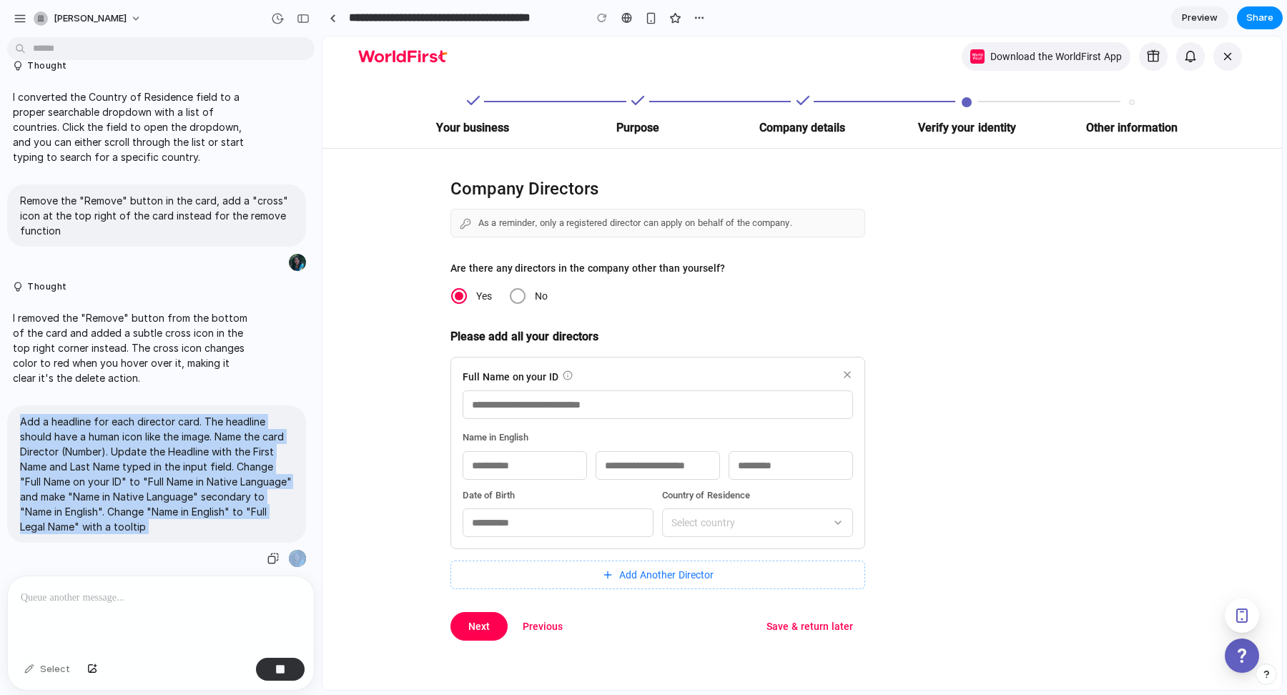
click at [192, 468] on p "Add a headline for each director card. The headline should have a human icon li…" at bounding box center [156, 474] width 273 height 120
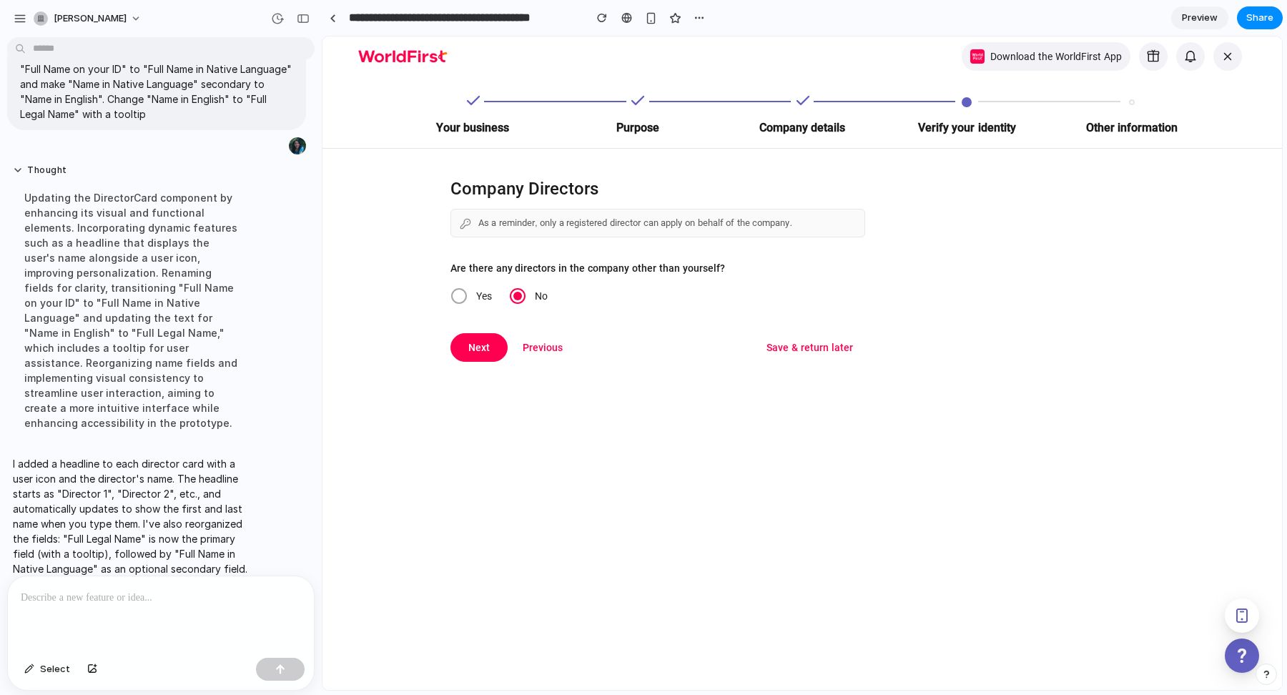
click at [460, 296] on span at bounding box center [459, 296] width 16 height 16
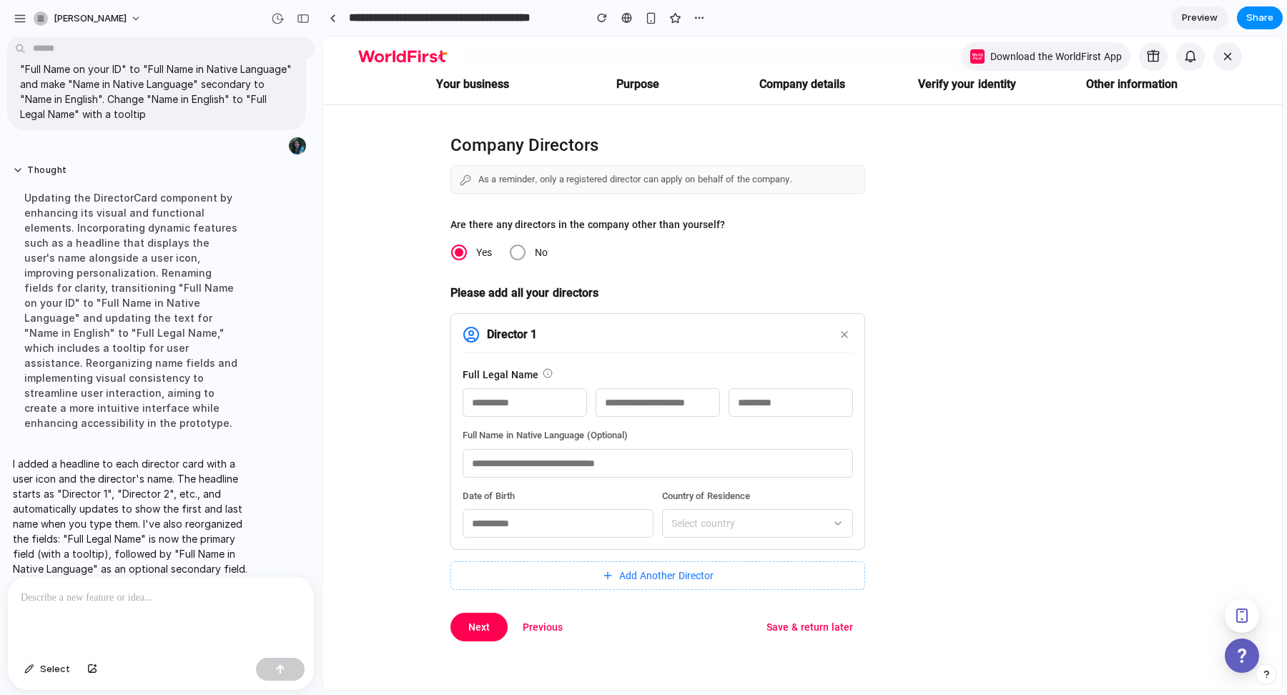
scroll to position [49, 0]
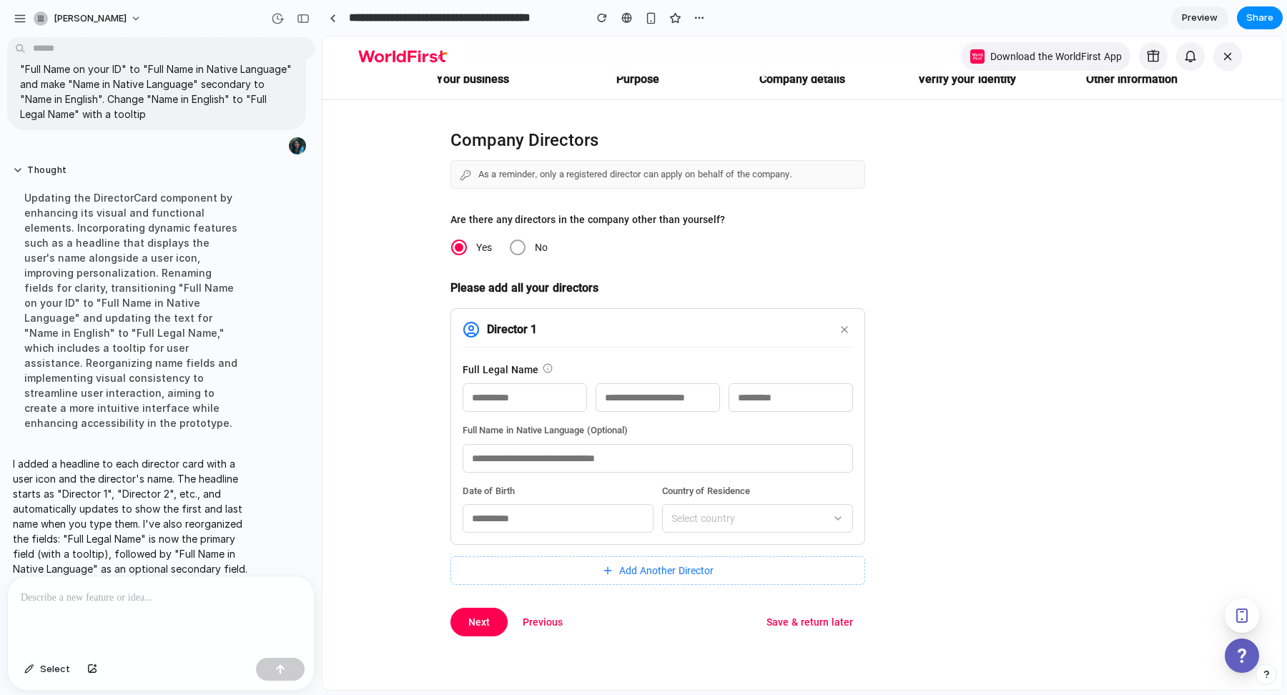
click at [518, 393] on input "text" at bounding box center [524, 397] width 124 height 29
type input "*"
click at [427, 396] on div "Company Directors As a reminder, only a registered director can apply on behalf…" at bounding box center [602, 368] width 560 height 536
click at [300, 19] on div "button" at bounding box center [303, 19] width 13 height 10
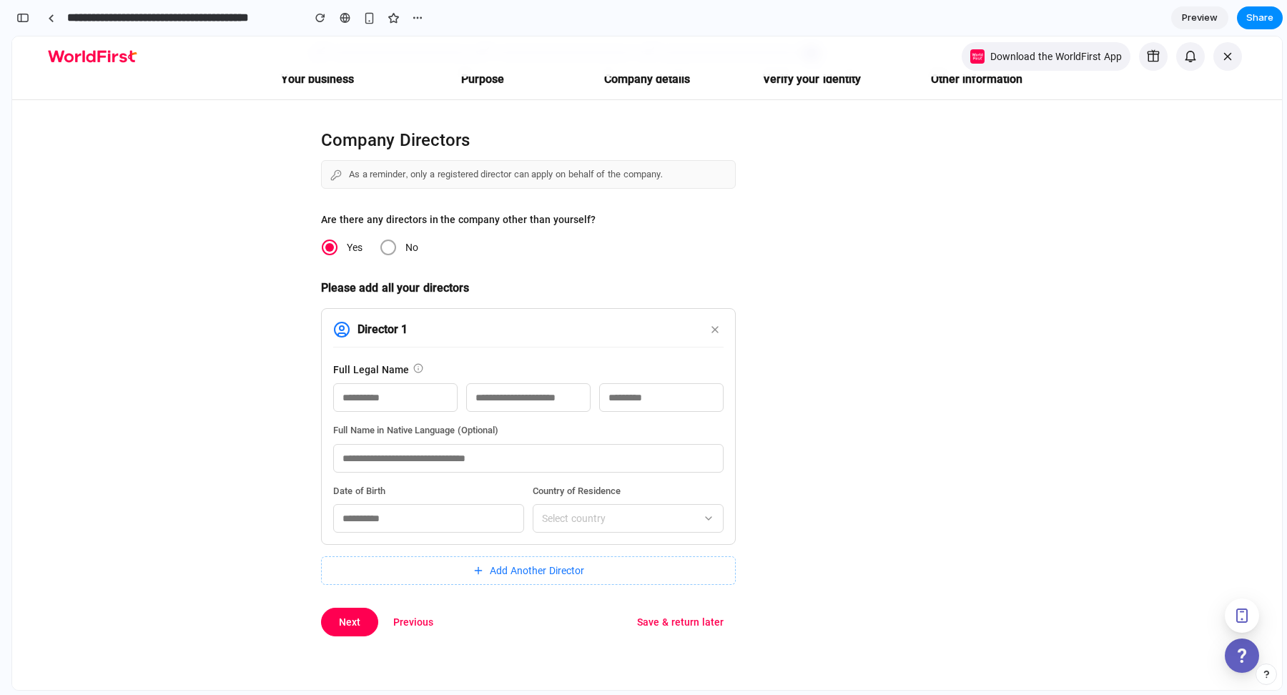
scroll to position [0, 0]
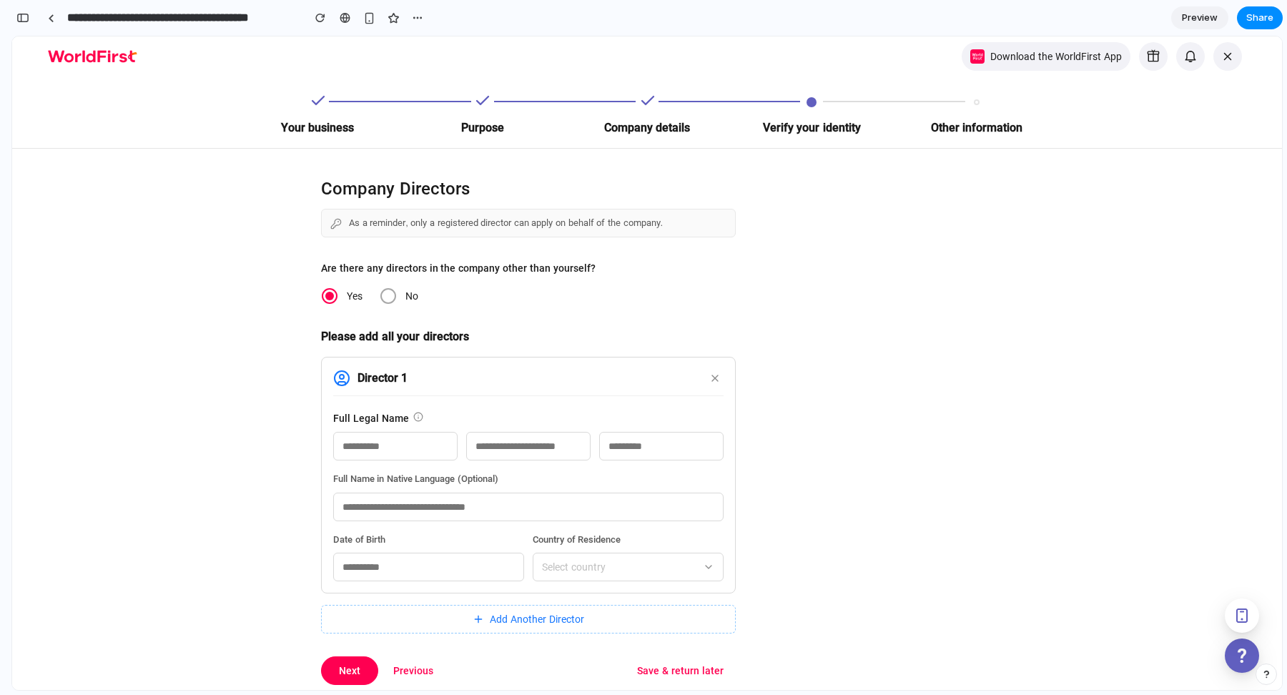
click at [371, 439] on input "text" at bounding box center [395, 446] width 124 height 29
type input "***"
type input "*****"
click at [402, 510] on input "text" at bounding box center [528, 506] width 390 height 29
click at [842, 387] on div at bounding box center [1017, 417] width 529 height 536
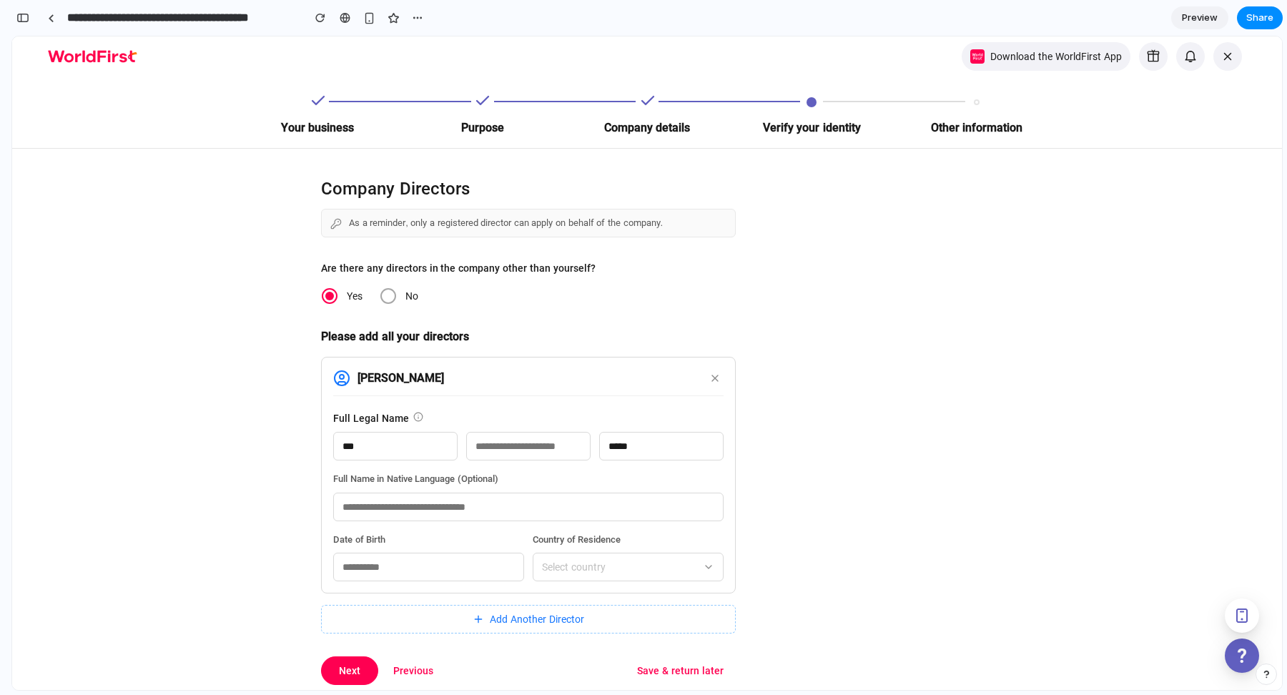
click at [420, 560] on input "text" at bounding box center [428, 567] width 191 height 29
click at [210, 367] on div "Company Directors As a reminder, only a registered director can apply on behalf…" at bounding box center [382, 417] width 741 height 536
click at [470, 611] on button "Add Another Director" at bounding box center [528, 619] width 415 height 29
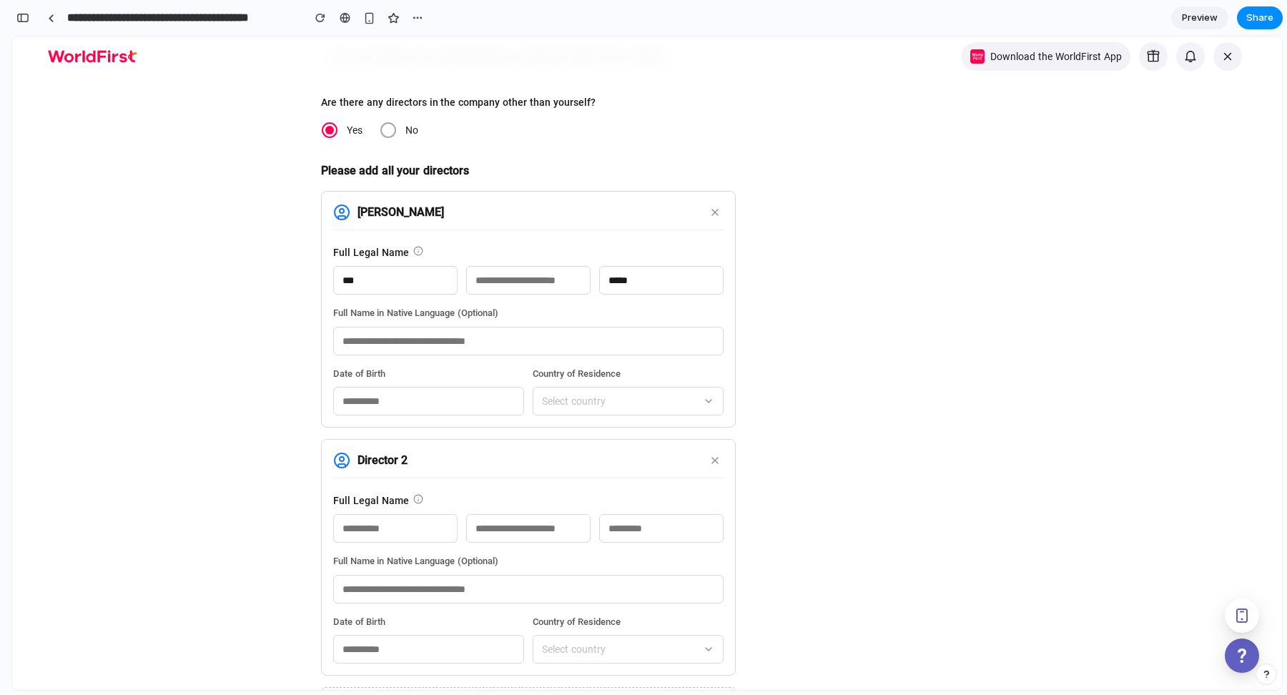
scroll to position [167, 0]
click at [709, 457] on icon at bounding box center [714, 459] width 11 height 11
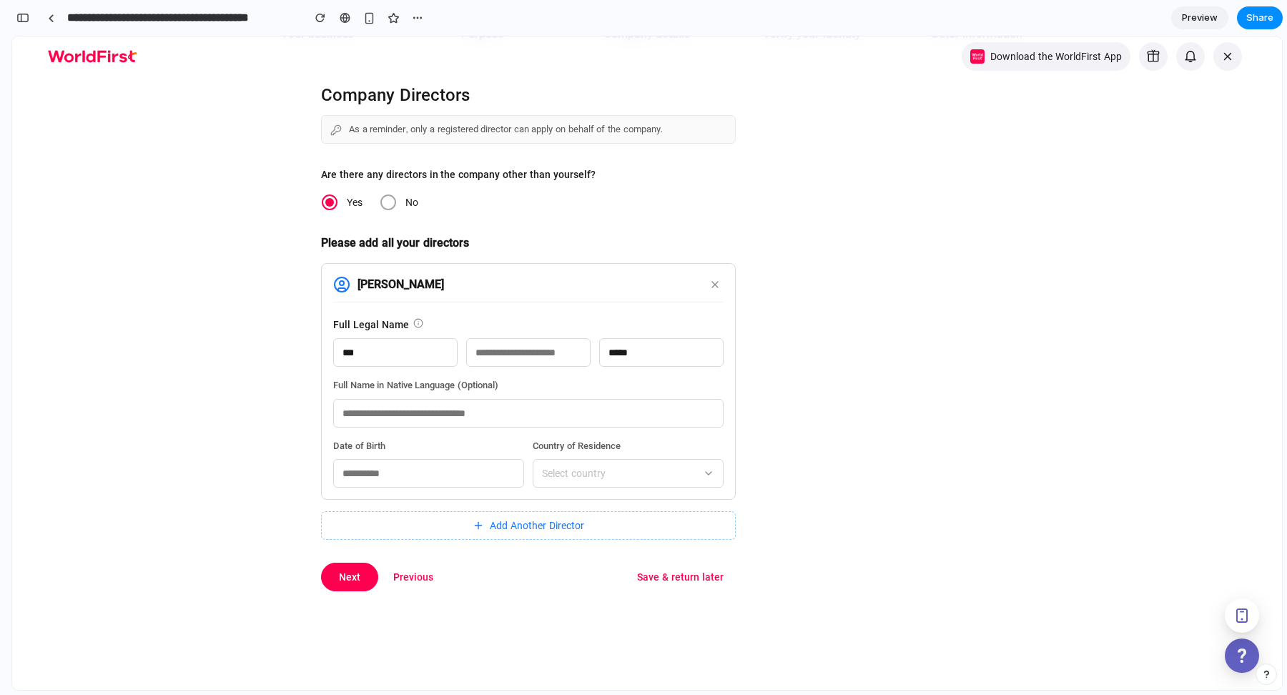
scroll to position [0, 0]
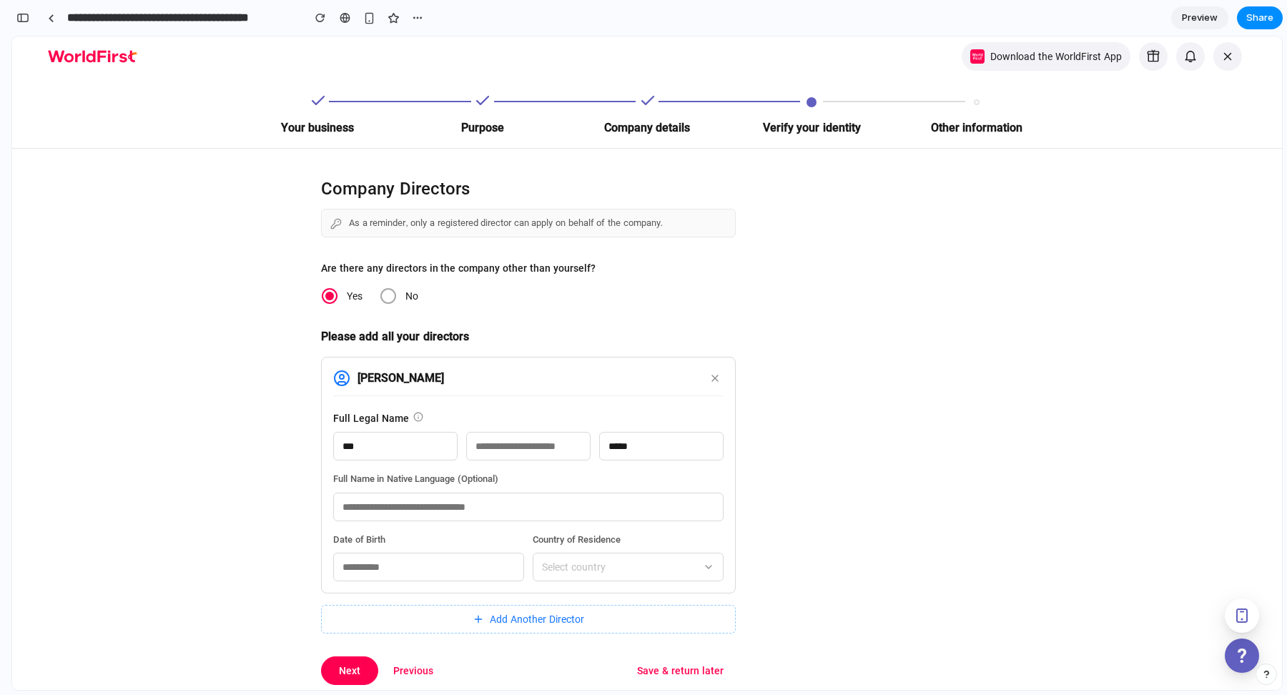
click at [450, 337] on h3 "Please add all your directors" at bounding box center [528, 336] width 415 height 18
click at [509, 331] on h3 "Please add all your directors" at bounding box center [528, 336] width 415 height 18
click at [394, 445] on input "***" at bounding box center [395, 446] width 124 height 29
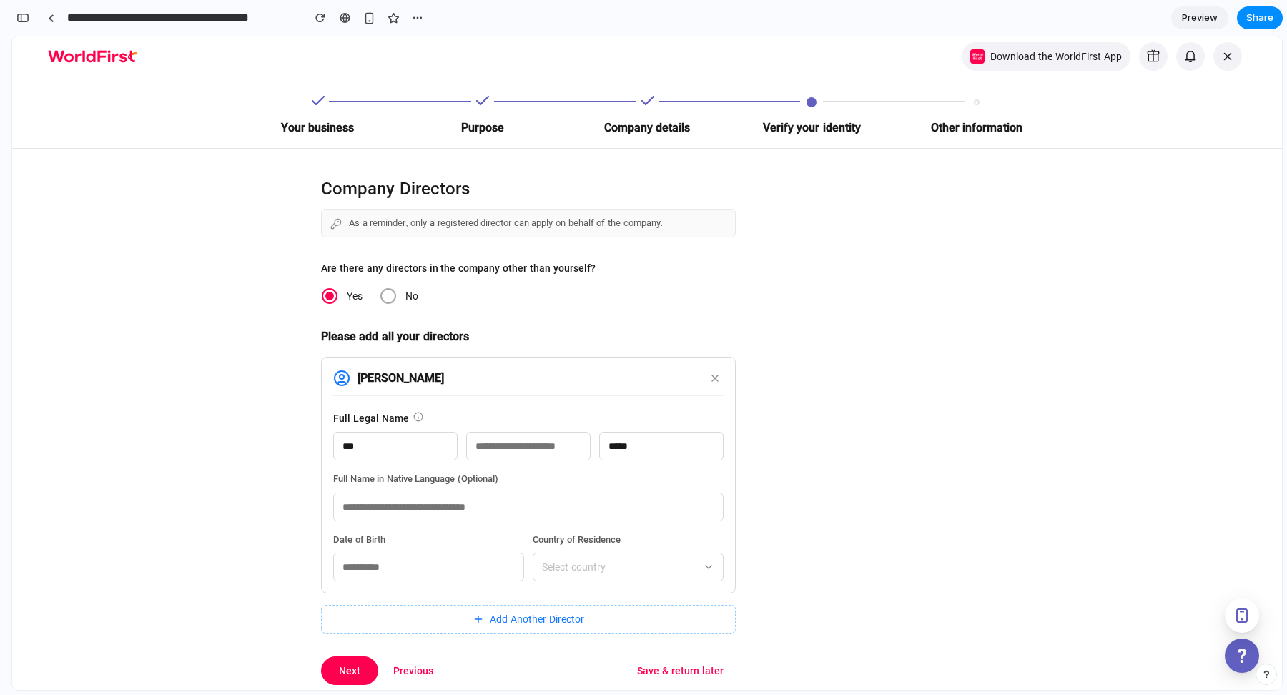
click at [394, 445] on input "***" at bounding box center [395, 446] width 124 height 29
click at [653, 452] on input "*****" at bounding box center [661, 446] width 124 height 29
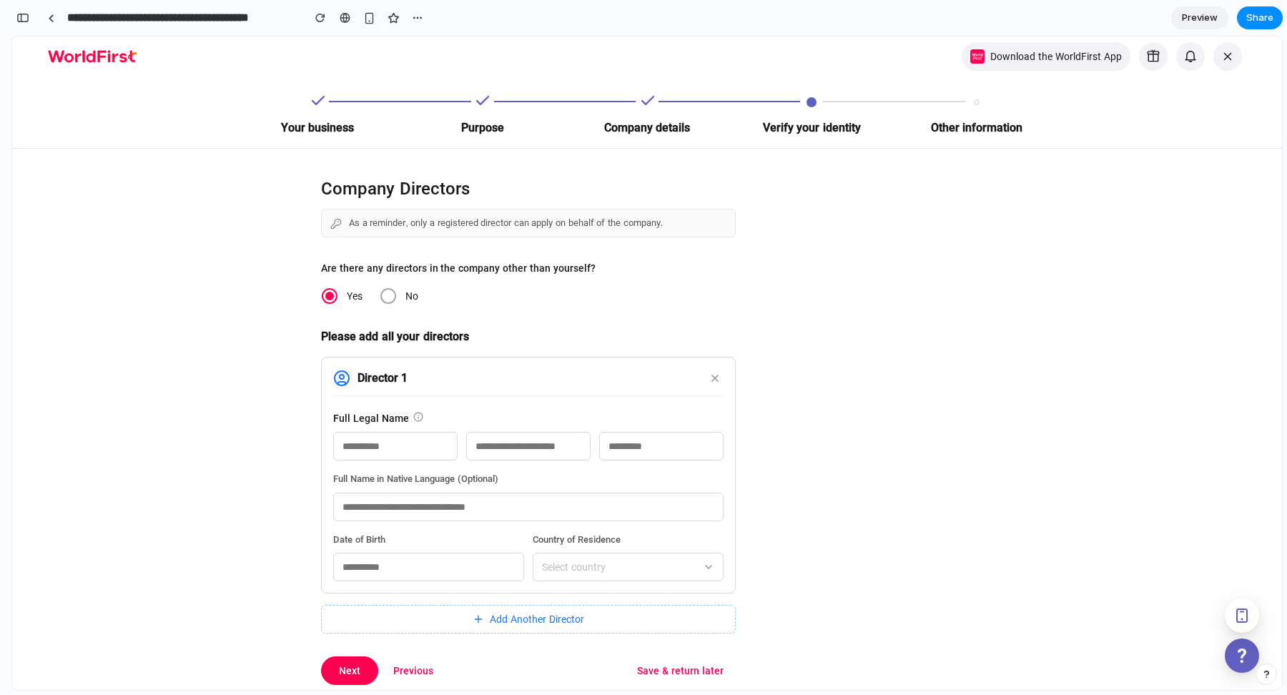
click at [914, 432] on div at bounding box center [1017, 417] width 529 height 536
click at [20, 22] on button "button" at bounding box center [22, 17] width 23 height 23
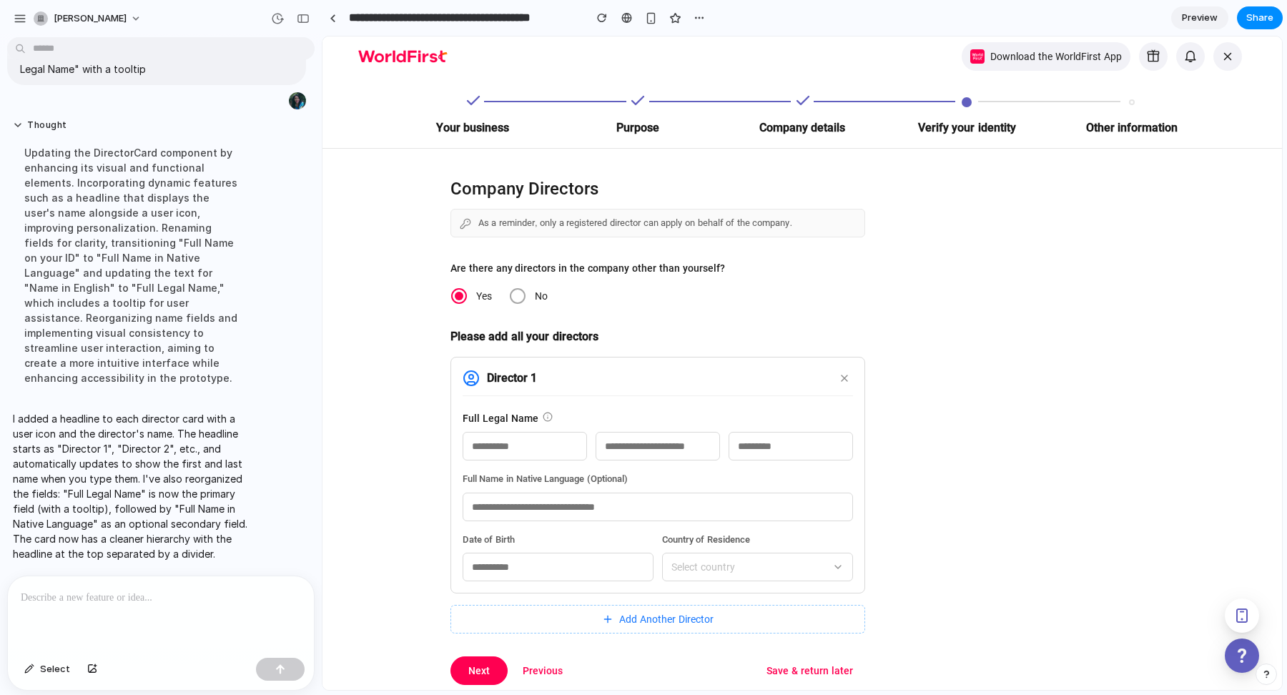
scroll to position [2361, 0]
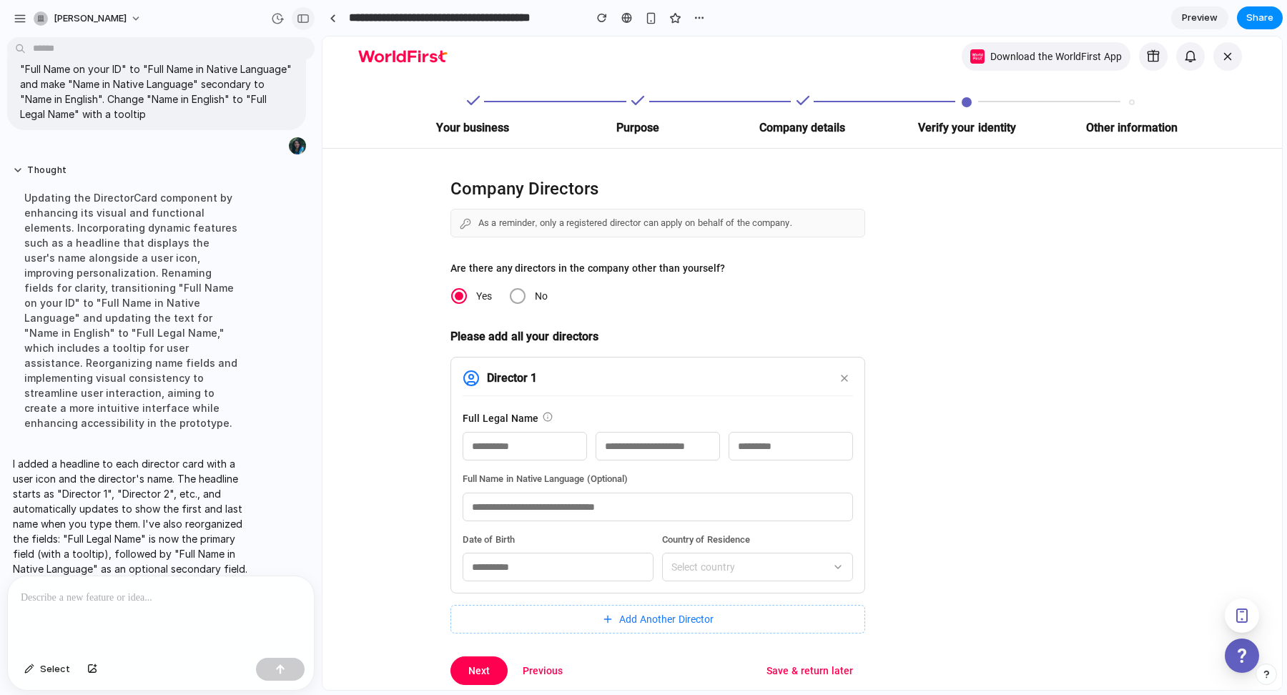
click at [306, 17] on div "button" at bounding box center [303, 19] width 13 height 10
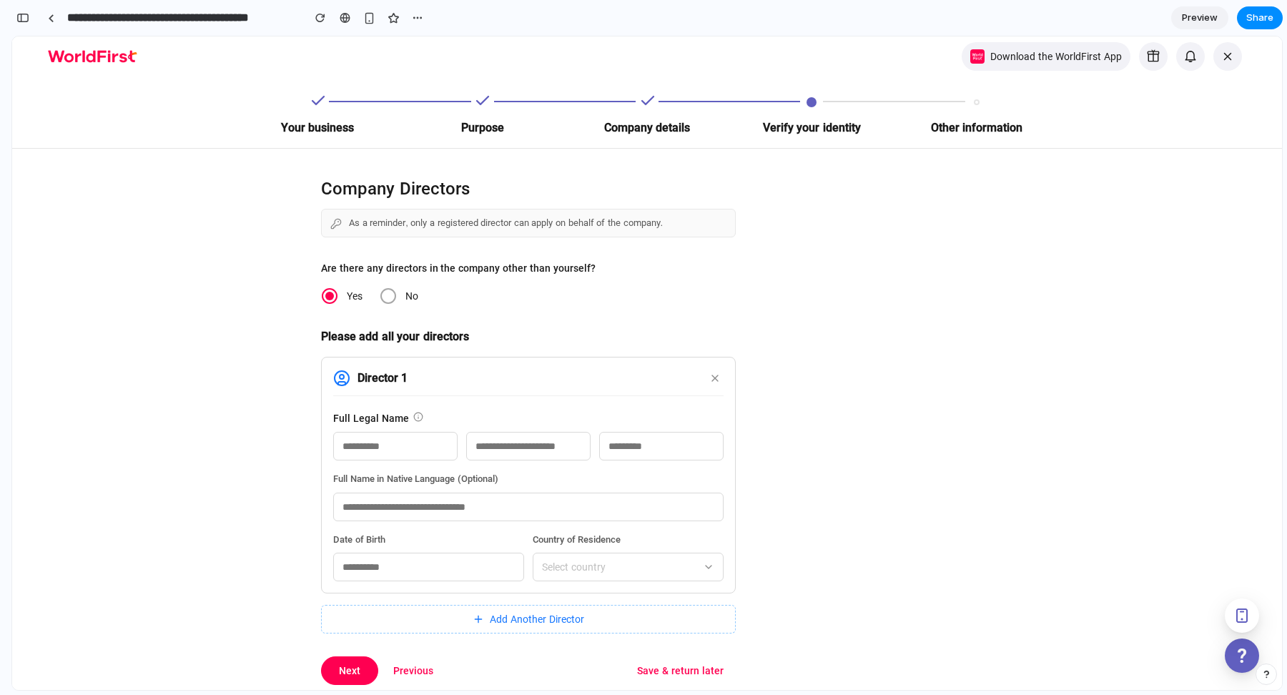
scroll to position [3932, 0]
click at [51, 11] on link at bounding box center [50, 17] width 21 height 21
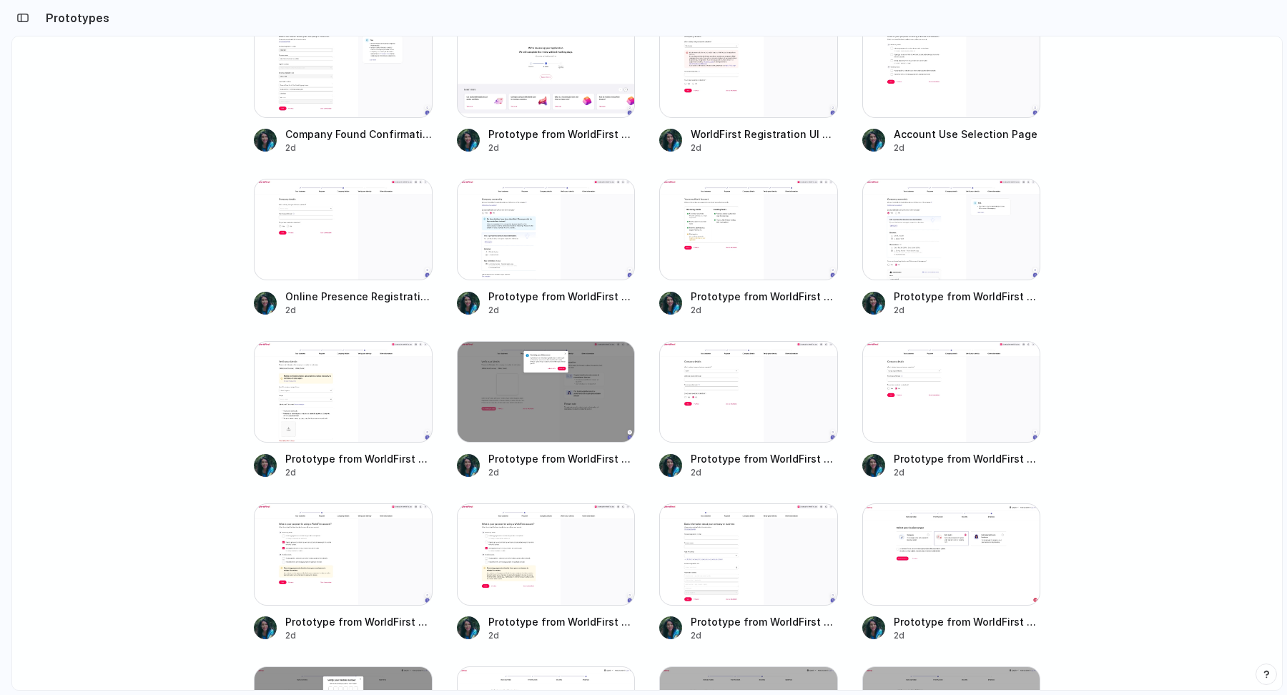
scroll to position [1102, 0]
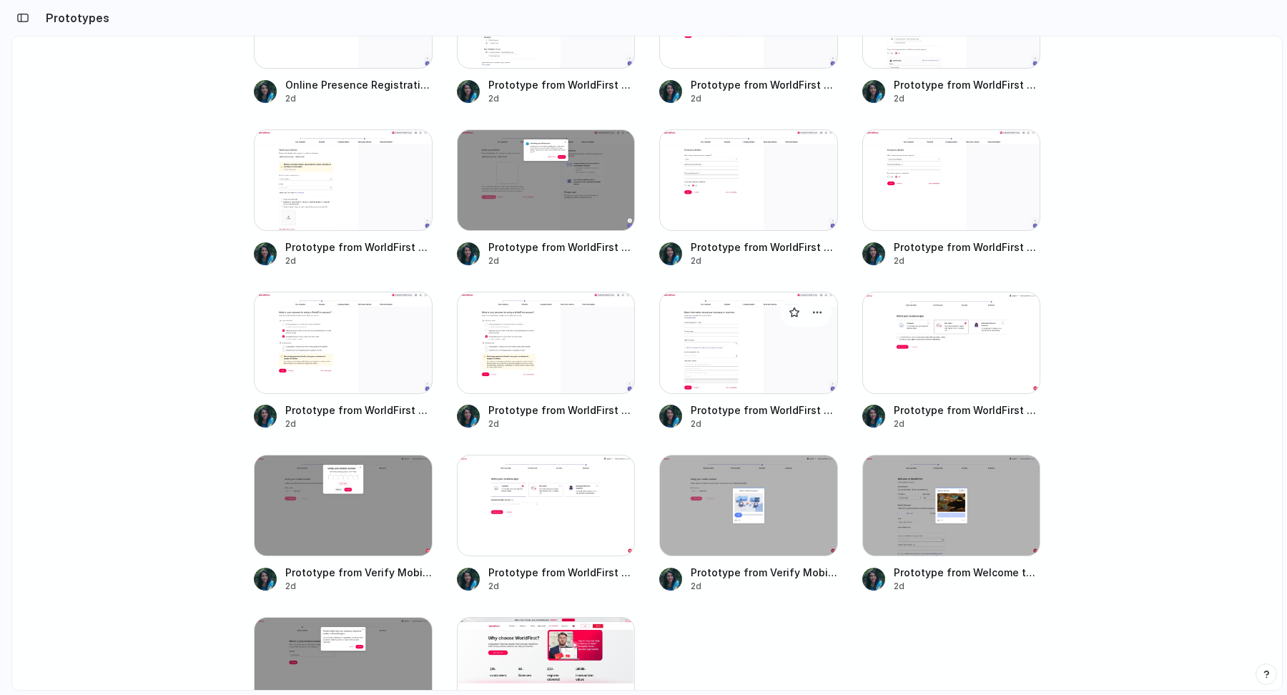
click at [704, 374] on div at bounding box center [748, 343] width 179 height 102
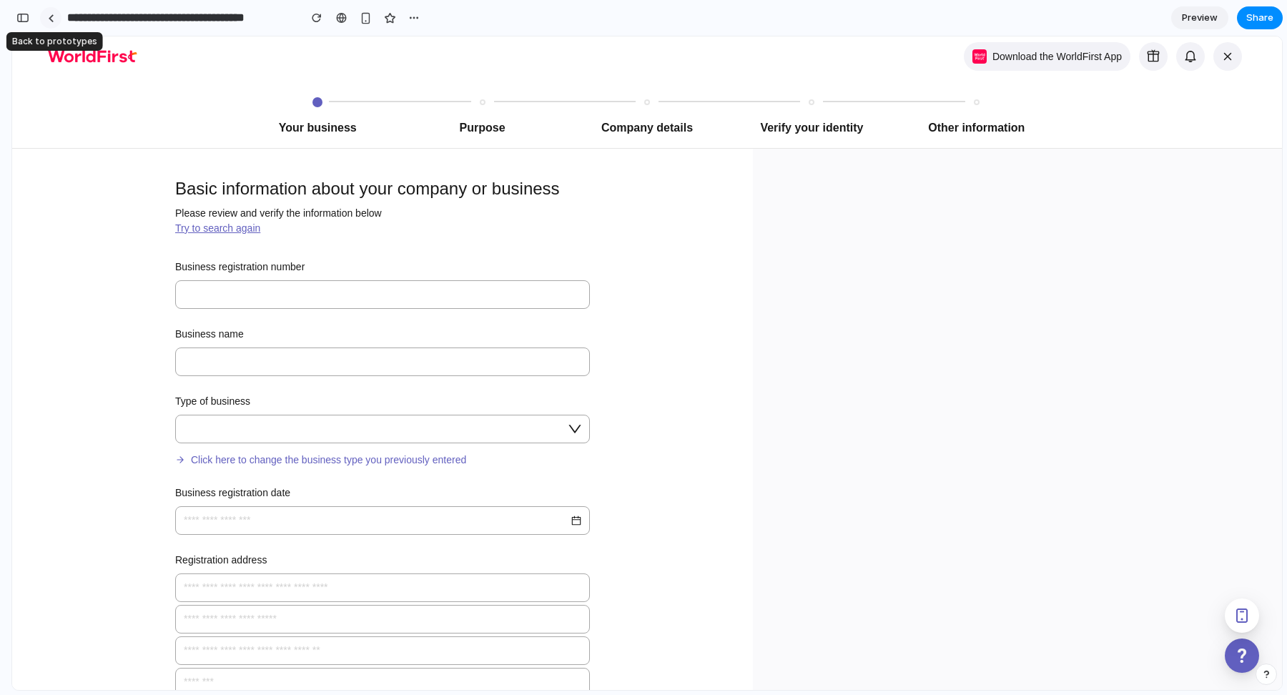
click at [48, 17] on div at bounding box center [51, 18] width 6 height 8
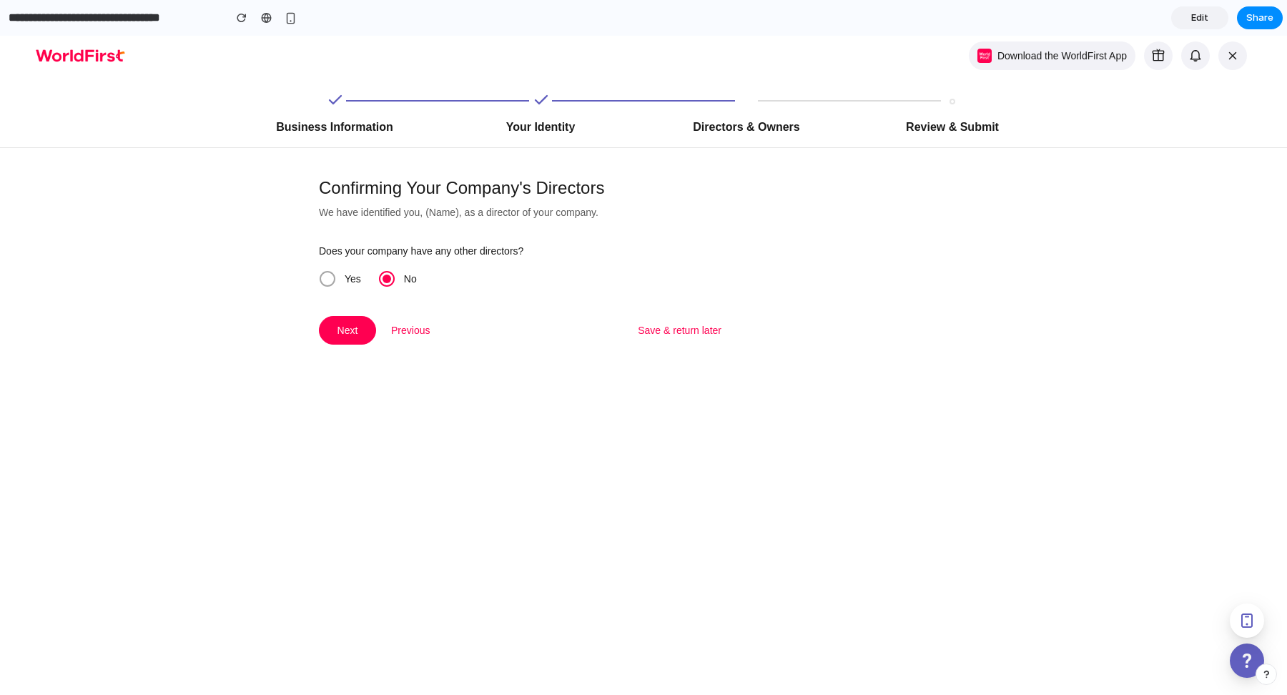
click at [338, 282] on span "Yes" at bounding box center [353, 278] width 34 height 17
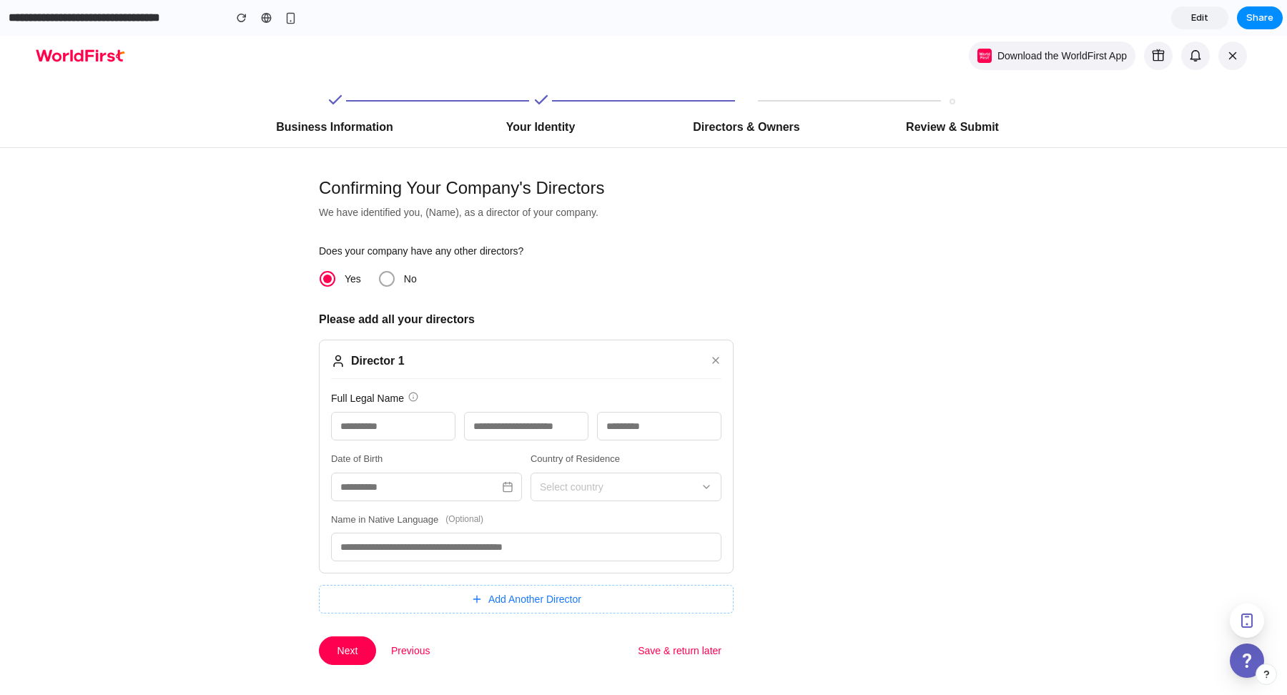
click at [1197, 12] on span "Edit" at bounding box center [1199, 18] width 17 height 14
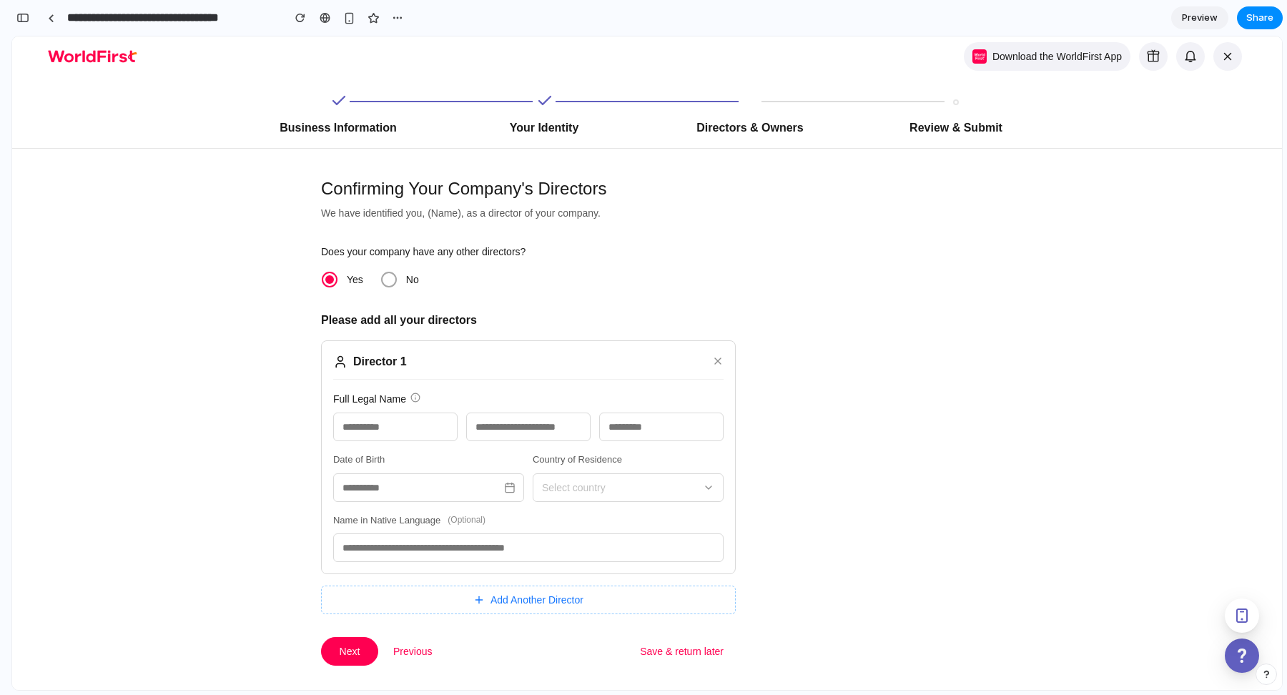
scroll to position [3344, 0]
click at [20, 17] on div "button" at bounding box center [22, 18] width 13 height 10
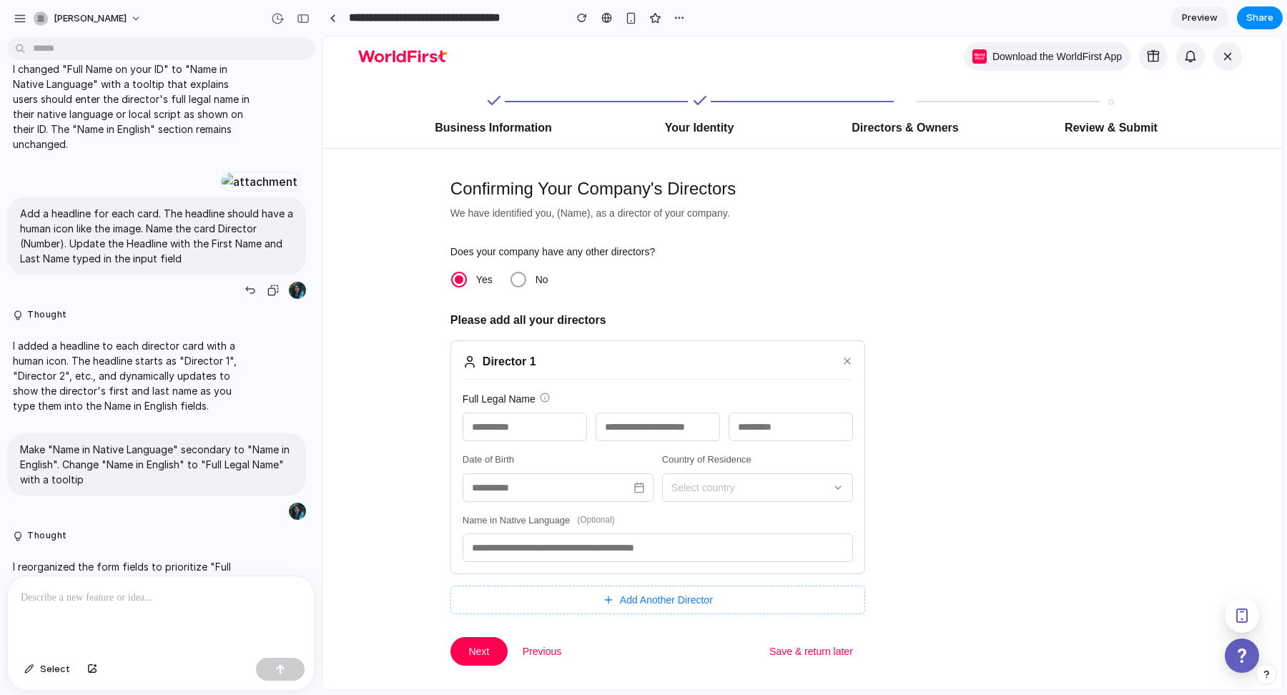
scroll to position [1616, 0]
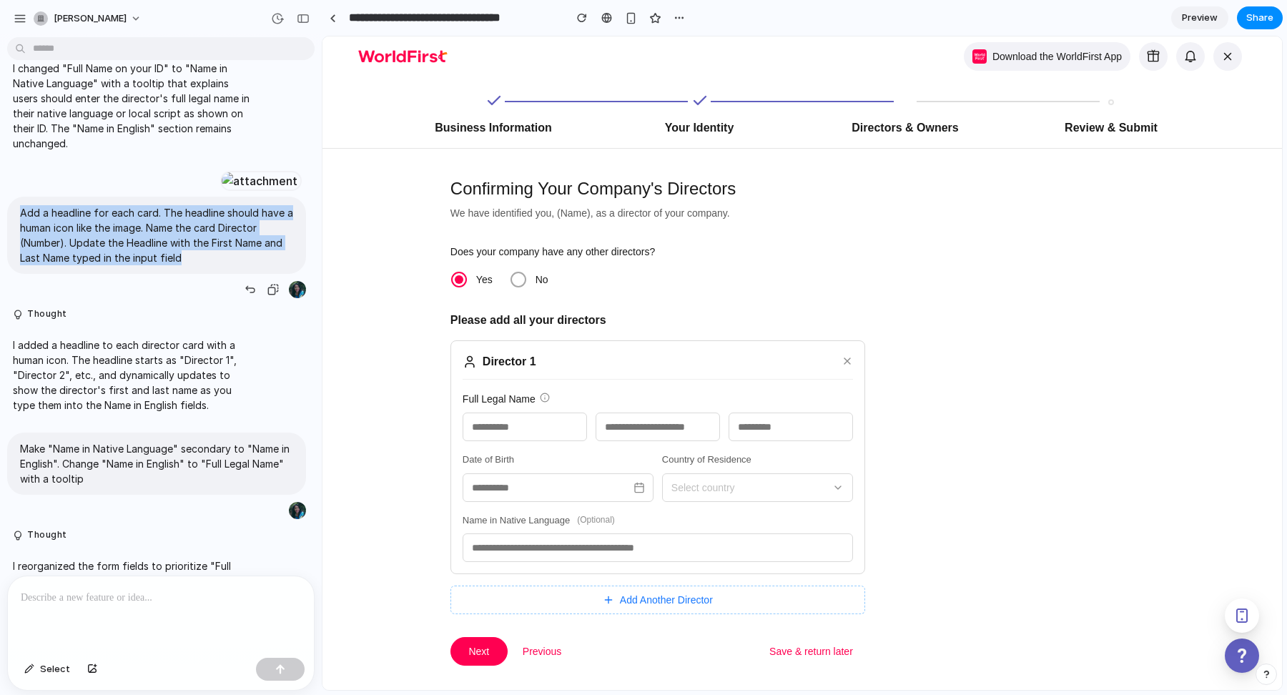
drag, startPoint x: 202, startPoint y: 501, endPoint x: 21, endPoint y: 457, distance: 186.7
click at [21, 265] on p "Add a headline for each card. The headline should have a human icon like the im…" at bounding box center [156, 235] width 273 height 60
click at [264, 299] on button "button" at bounding box center [273, 289] width 20 height 20
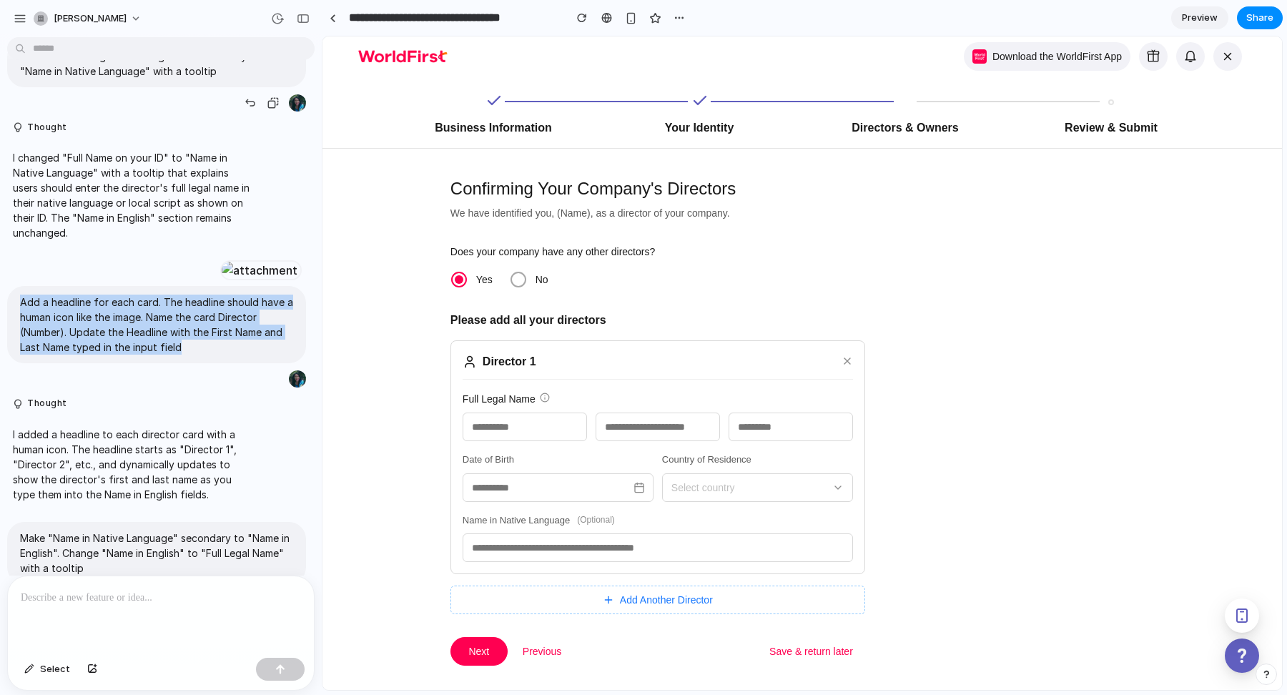
scroll to position [1962, 0]
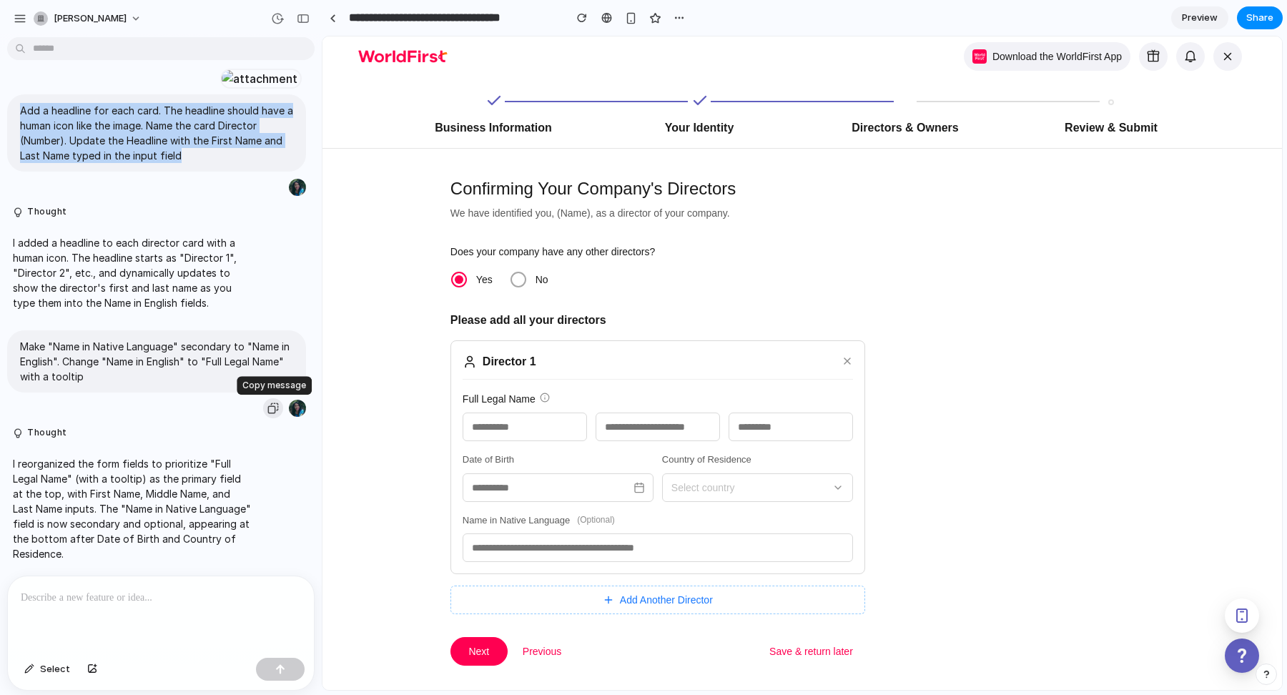
click at [270, 414] on button "button" at bounding box center [273, 408] width 20 height 20
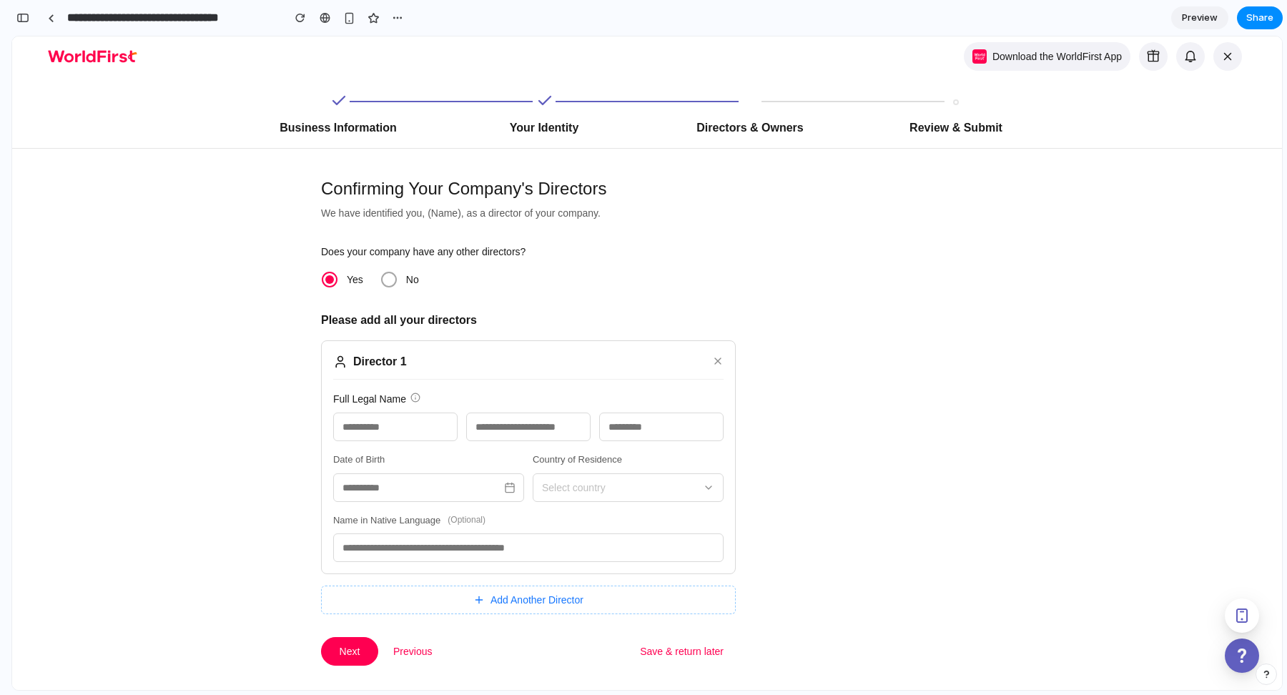
scroll to position [3072, 0]
